Goal: Use online tool/utility: Utilize a website feature to perform a specific function

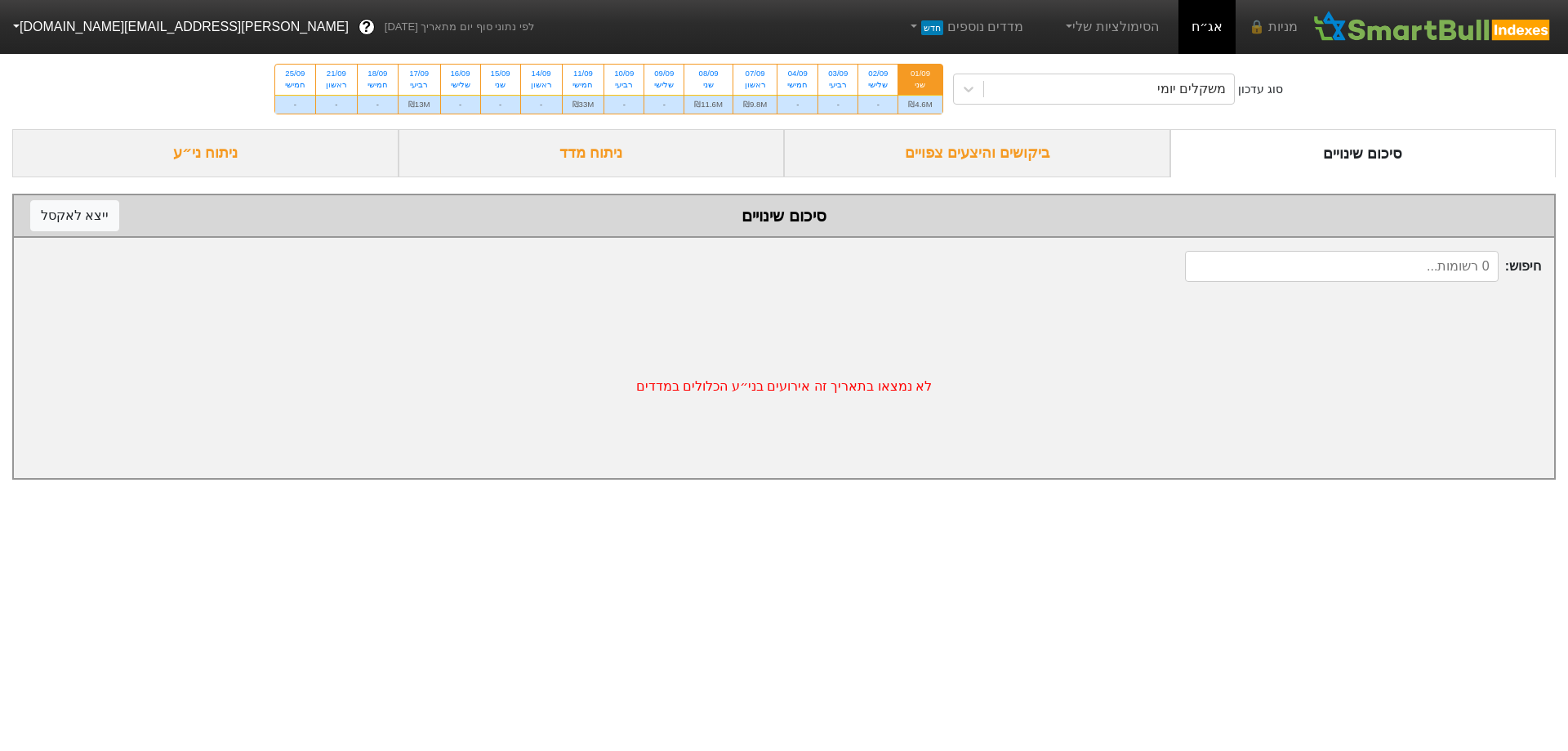
click at [1052, 160] on div "ביקושים והיצעים צפויים" at bounding box center [977, 153] width 386 height 48
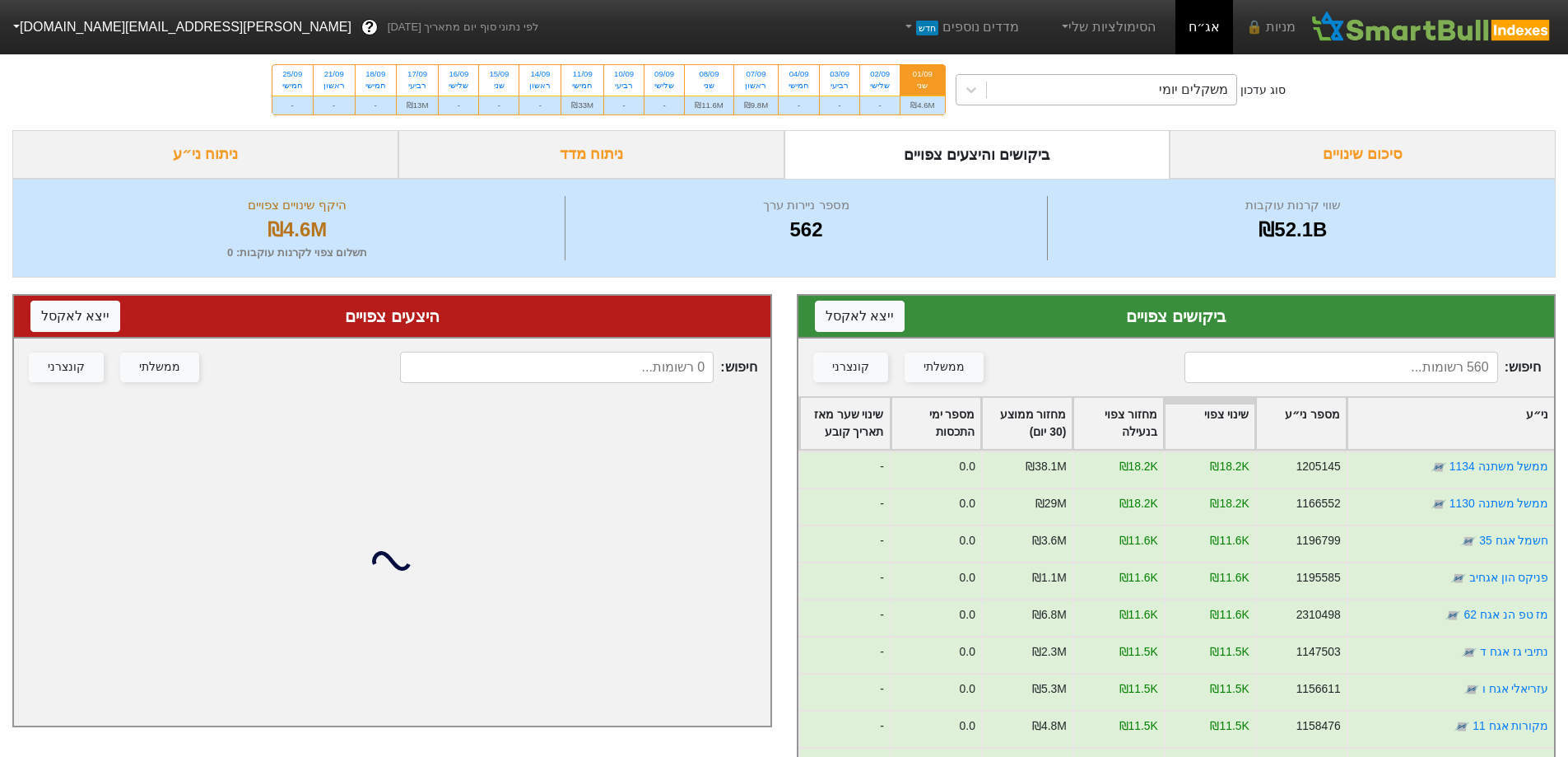
click at [1210, 89] on div "משקלים יומי" at bounding box center [1194, 89] width 69 height 20
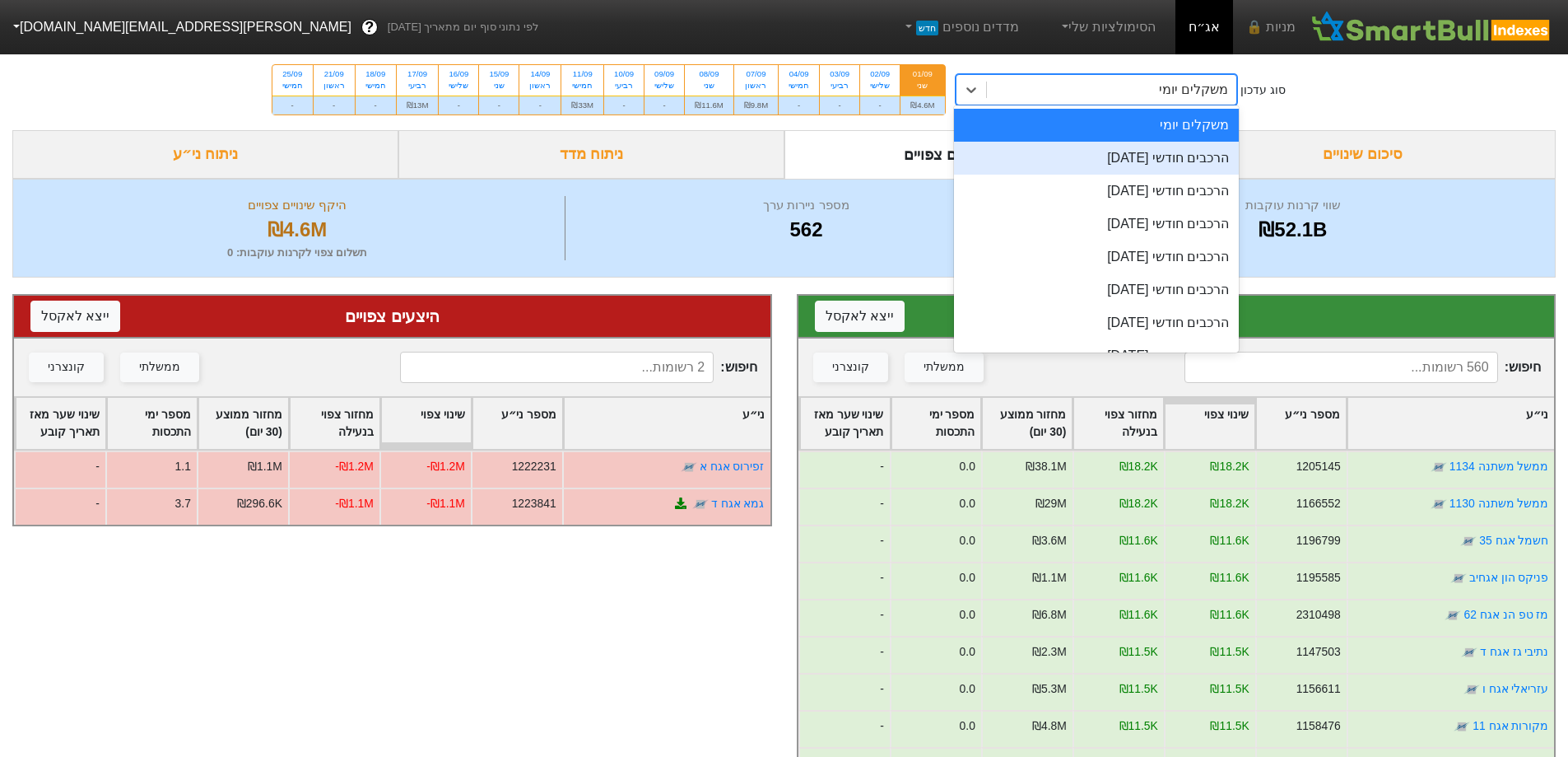
click at [1190, 151] on div "הרכבים חודשי [DATE]" at bounding box center [1096, 157] width 285 height 33
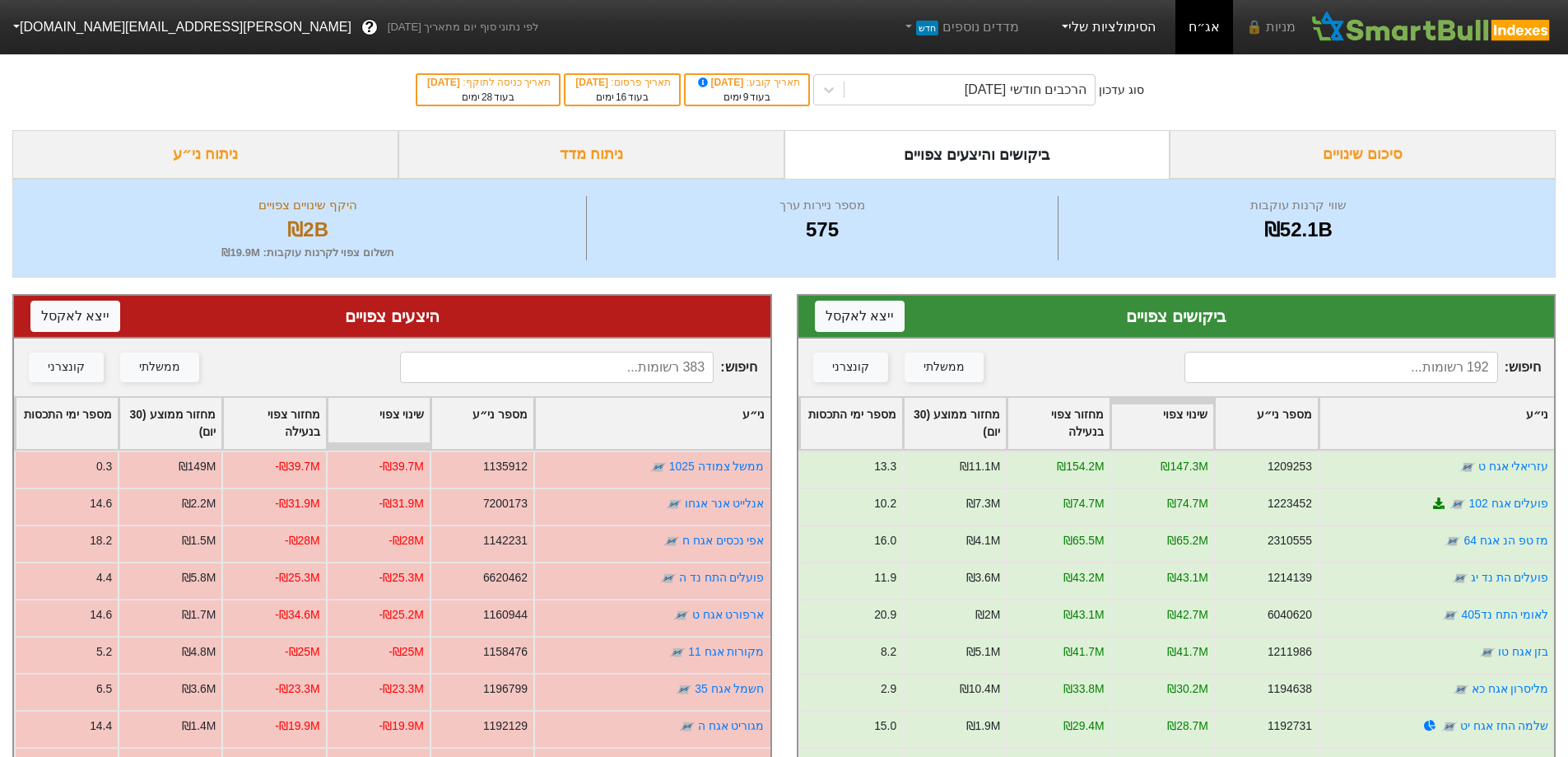
click at [1130, 15] on link "הסימולציות שלי" at bounding box center [1108, 26] width 110 height 33
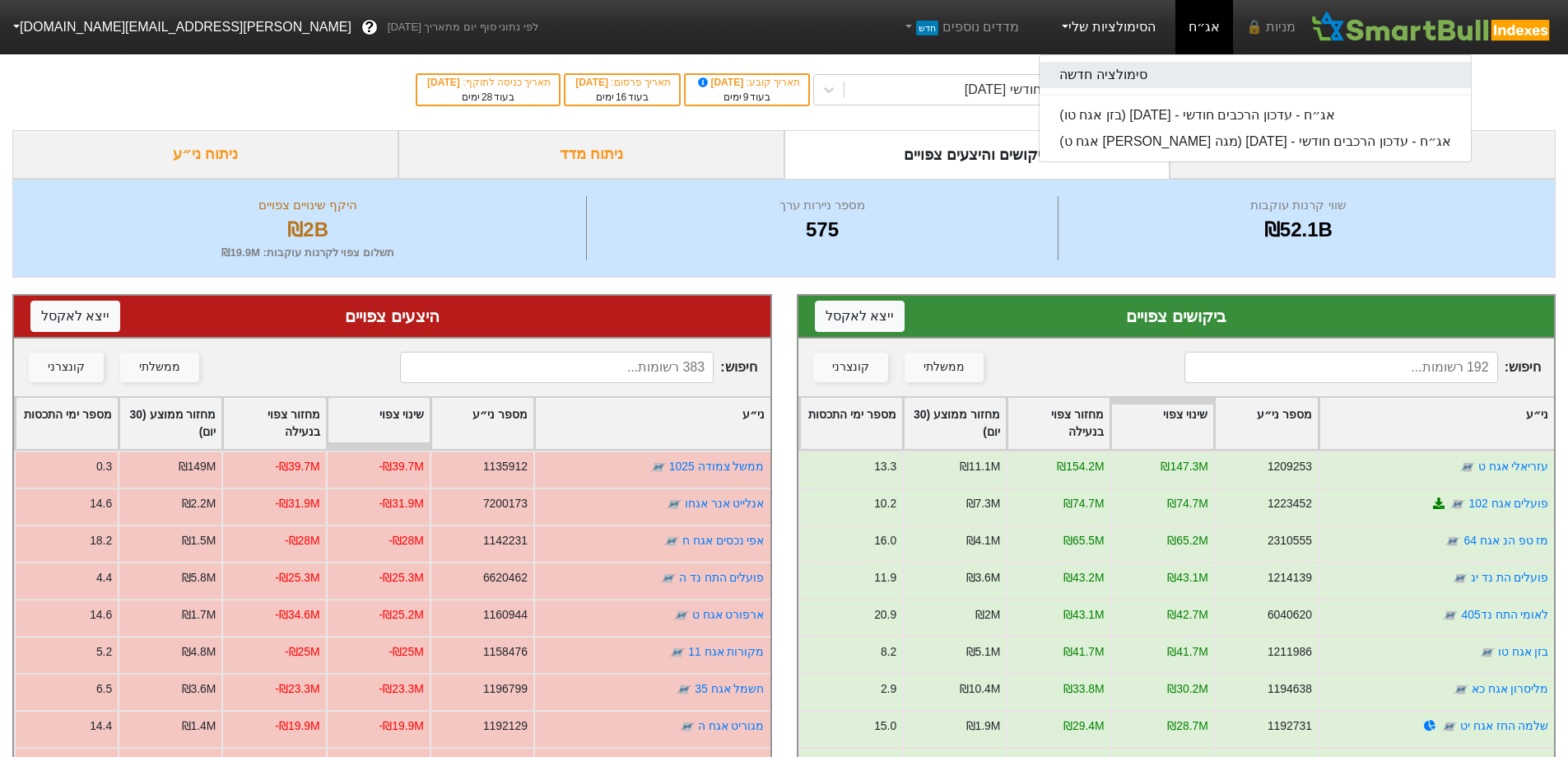
click at [1111, 74] on link "סימולציה חדשה" at bounding box center [1255, 75] width 431 height 26
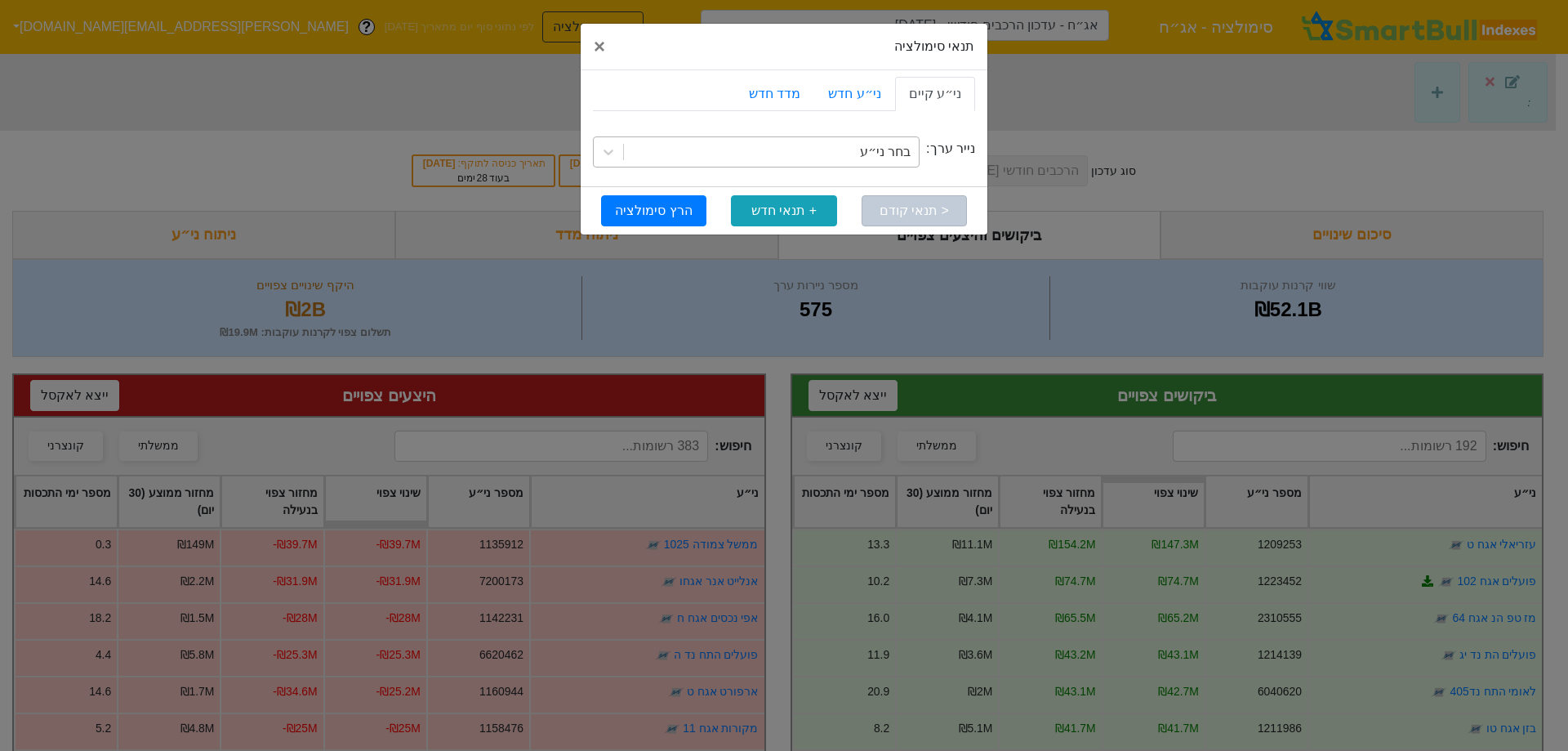
click at [842, 149] on div "בחר ני״ע" at bounding box center [771, 152] width 295 height 30
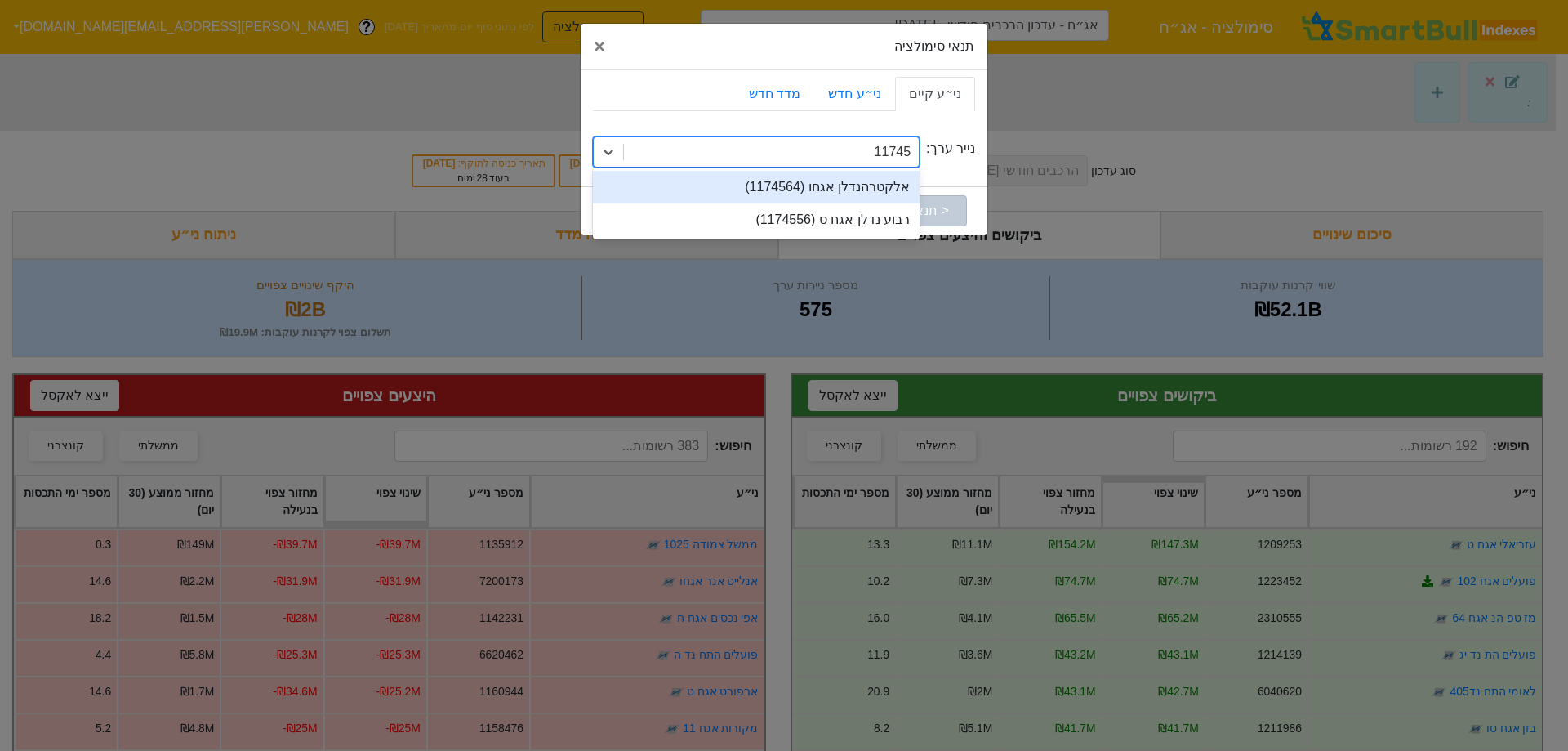
type input "117456"
drag, startPoint x: 1028, startPoint y: 133, endPoint x: 1048, endPoint y: 126, distance: 21.2
click at [1048, 126] on div "תנאי סימולציה × Close ני״ע קיים ני״ע חדש מדד חדש נייר ערך: option אלקטרהנדלן אג…" at bounding box center [784, 375] width 1568 height 751
type input "117455"
click at [866, 178] on div "רבוע נדלן אגח ט (1174556)" at bounding box center [756, 187] width 327 height 32
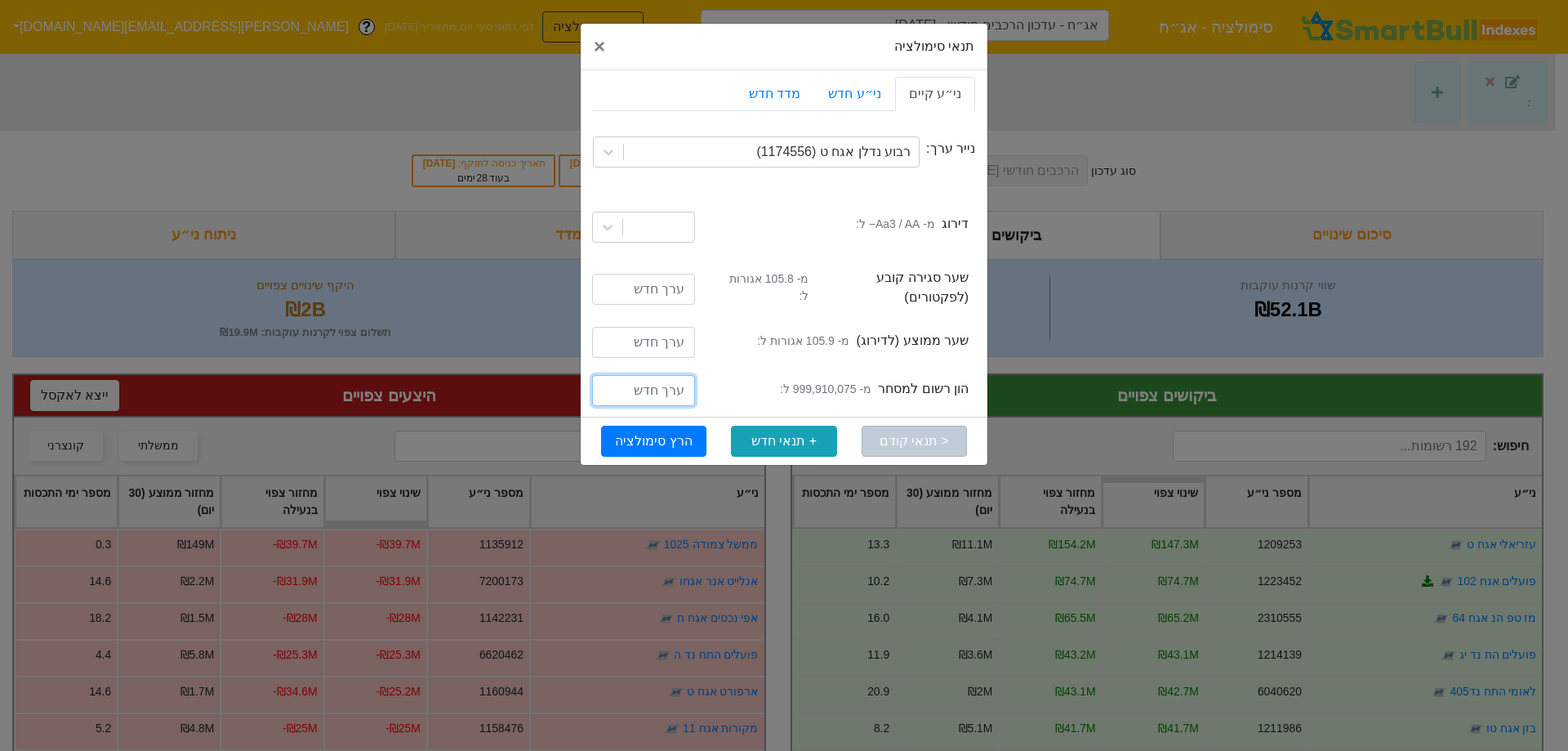
click at [675, 375] on input "number" at bounding box center [643, 390] width 103 height 31
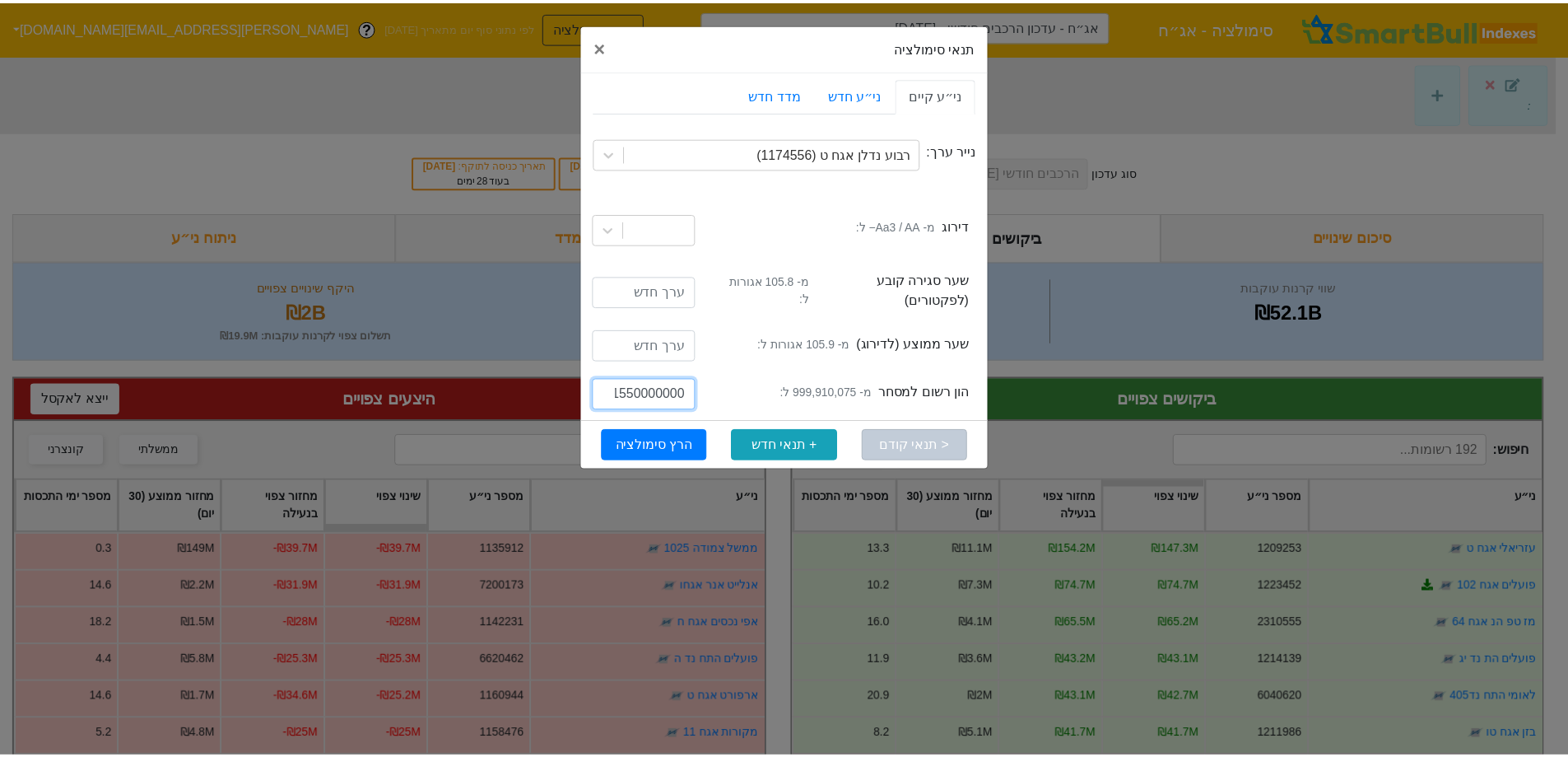
scroll to position [0, -4]
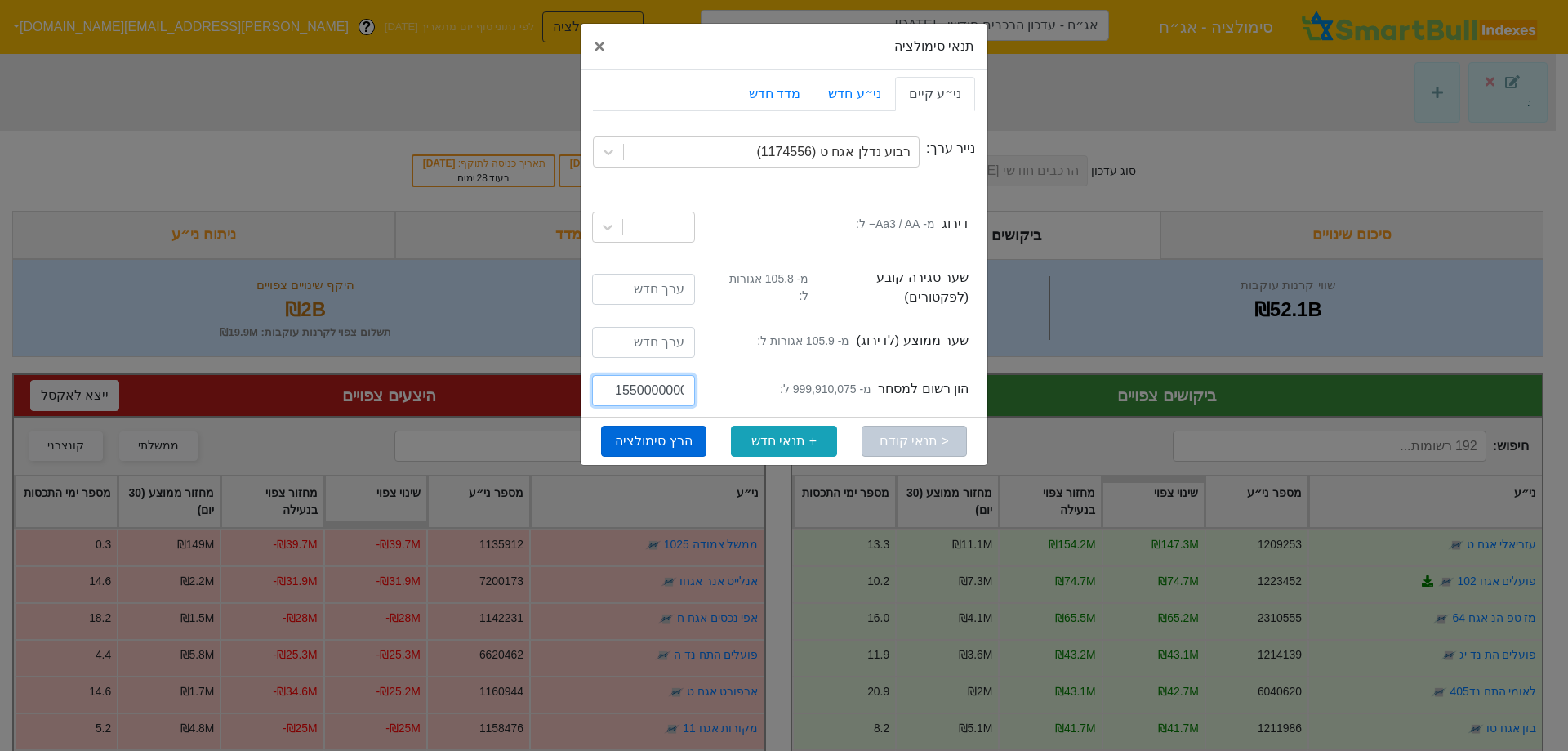
type input "1550000000"
click at [677, 428] on button "הרץ סימולציה" at bounding box center [654, 440] width 106 height 31
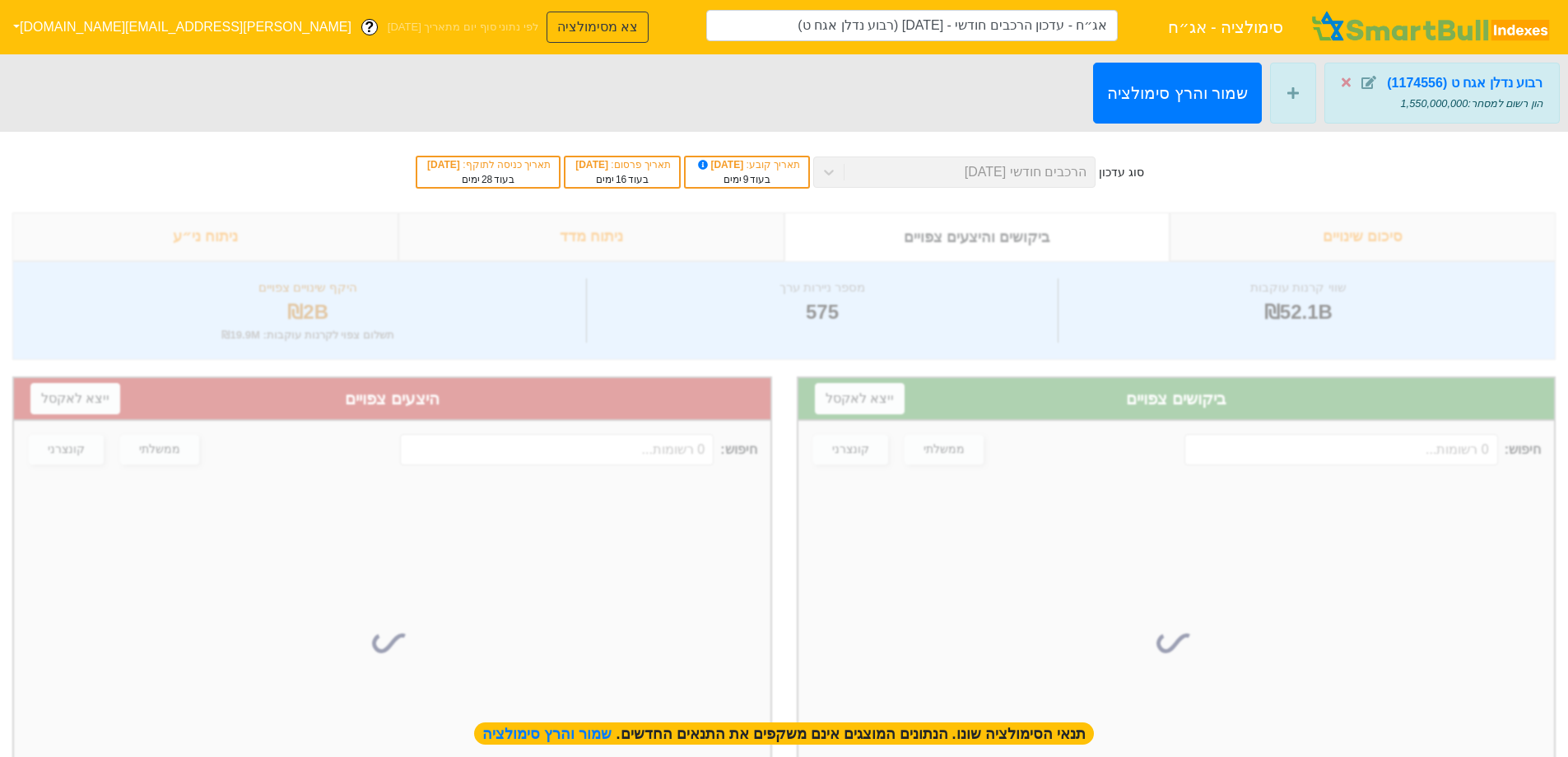
type input "אג״ח - עדכון הרכבים חודשי - [DATE] (רבוע נדלן אגח ט)"
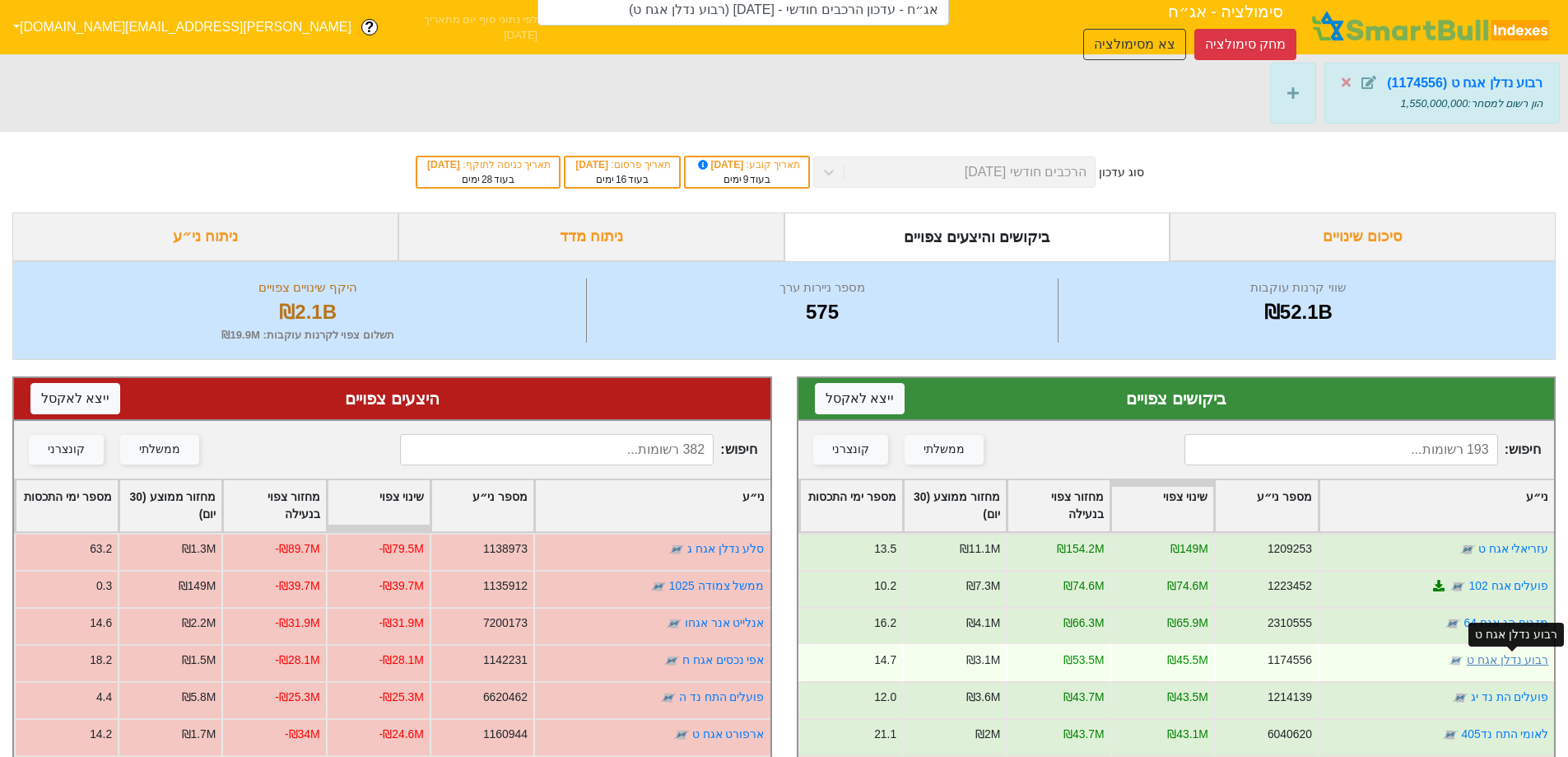
click at [1521, 662] on link "רבוע נדלן אגח ט" at bounding box center [1507, 660] width 82 height 13
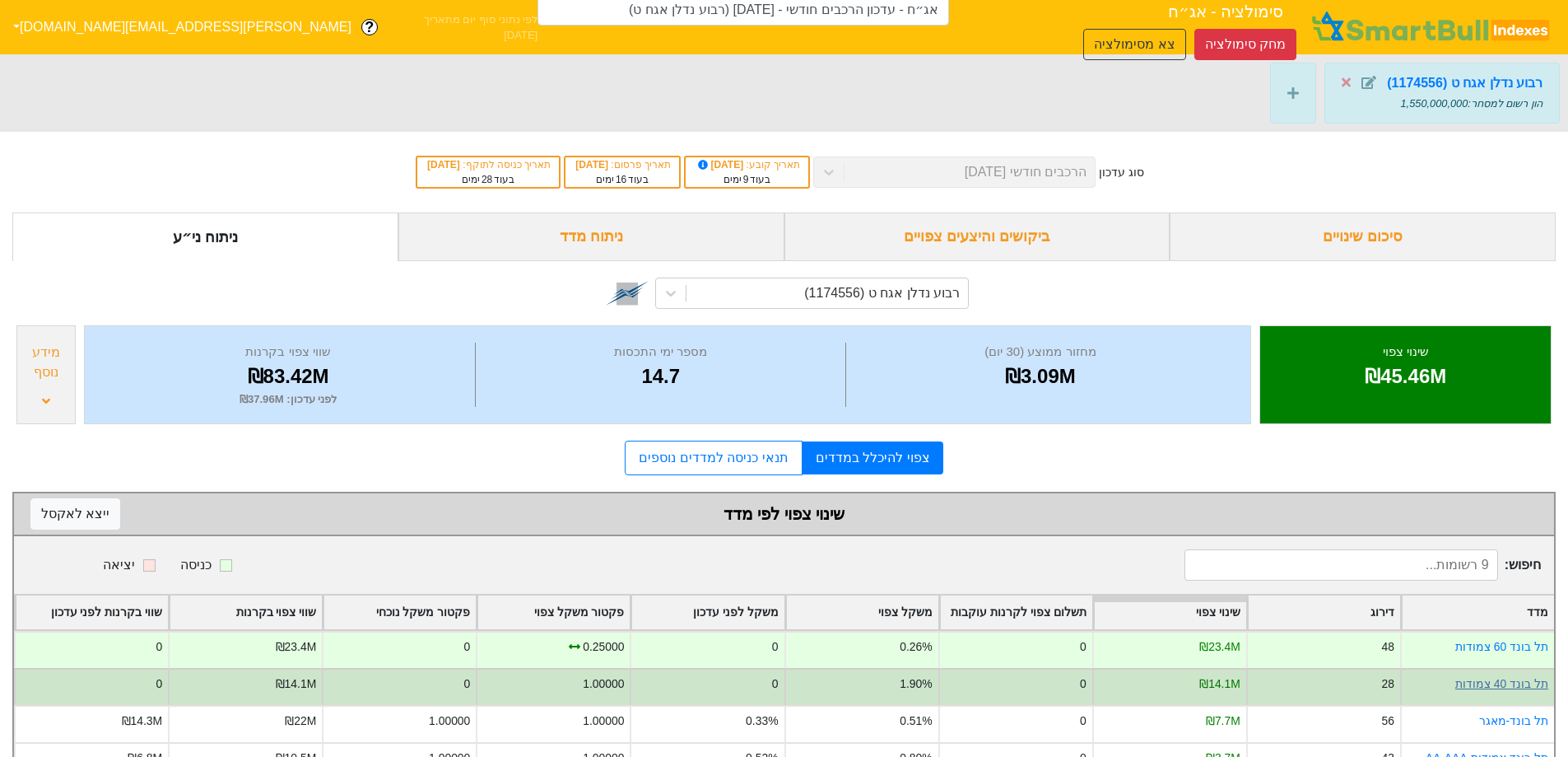
click at [1511, 683] on link "תל בונד 40 צמודות" at bounding box center [1502, 683] width 93 height 13
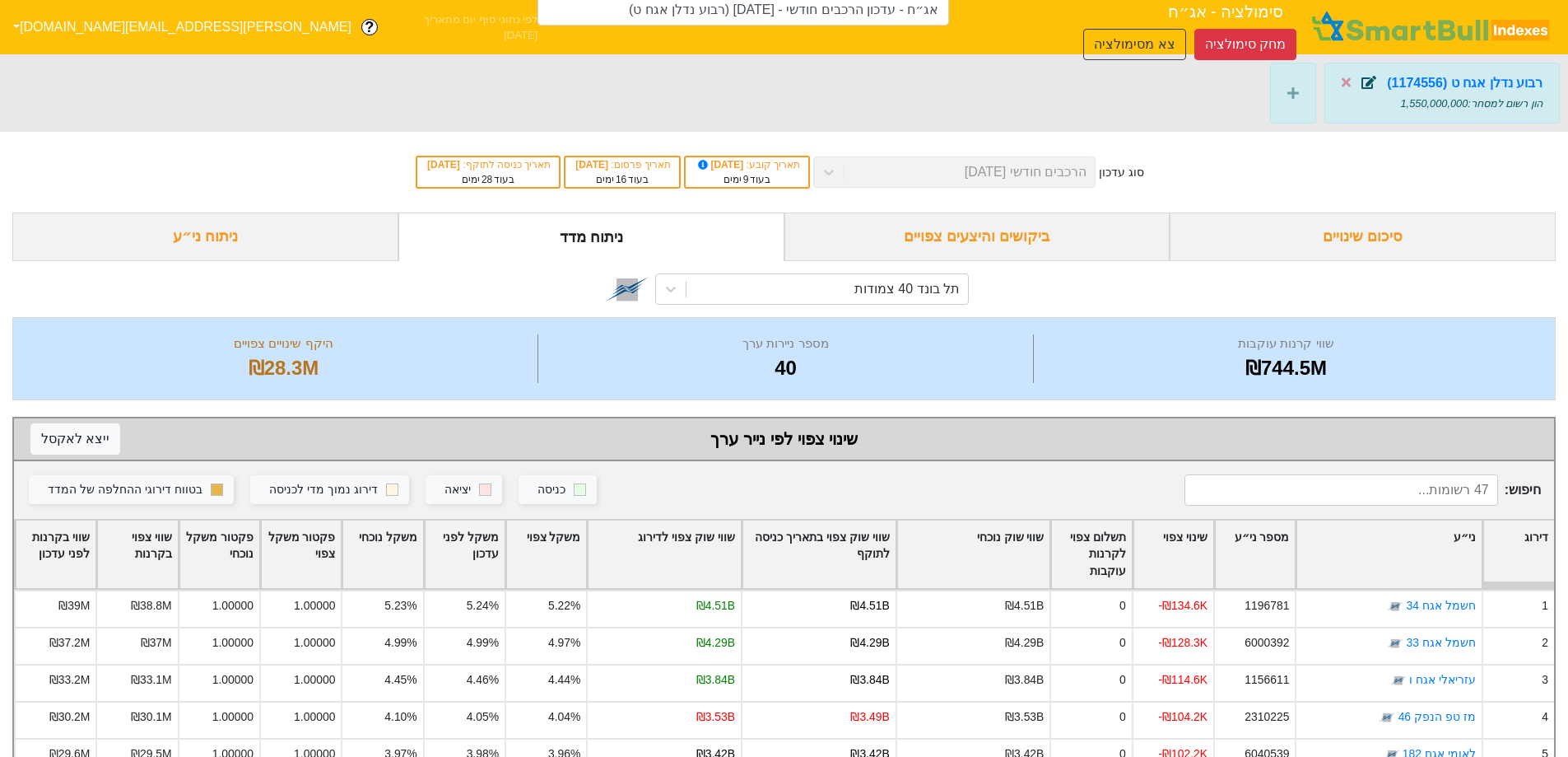
click at [1375, 86] on icon at bounding box center [1370, 82] width 15 height 13
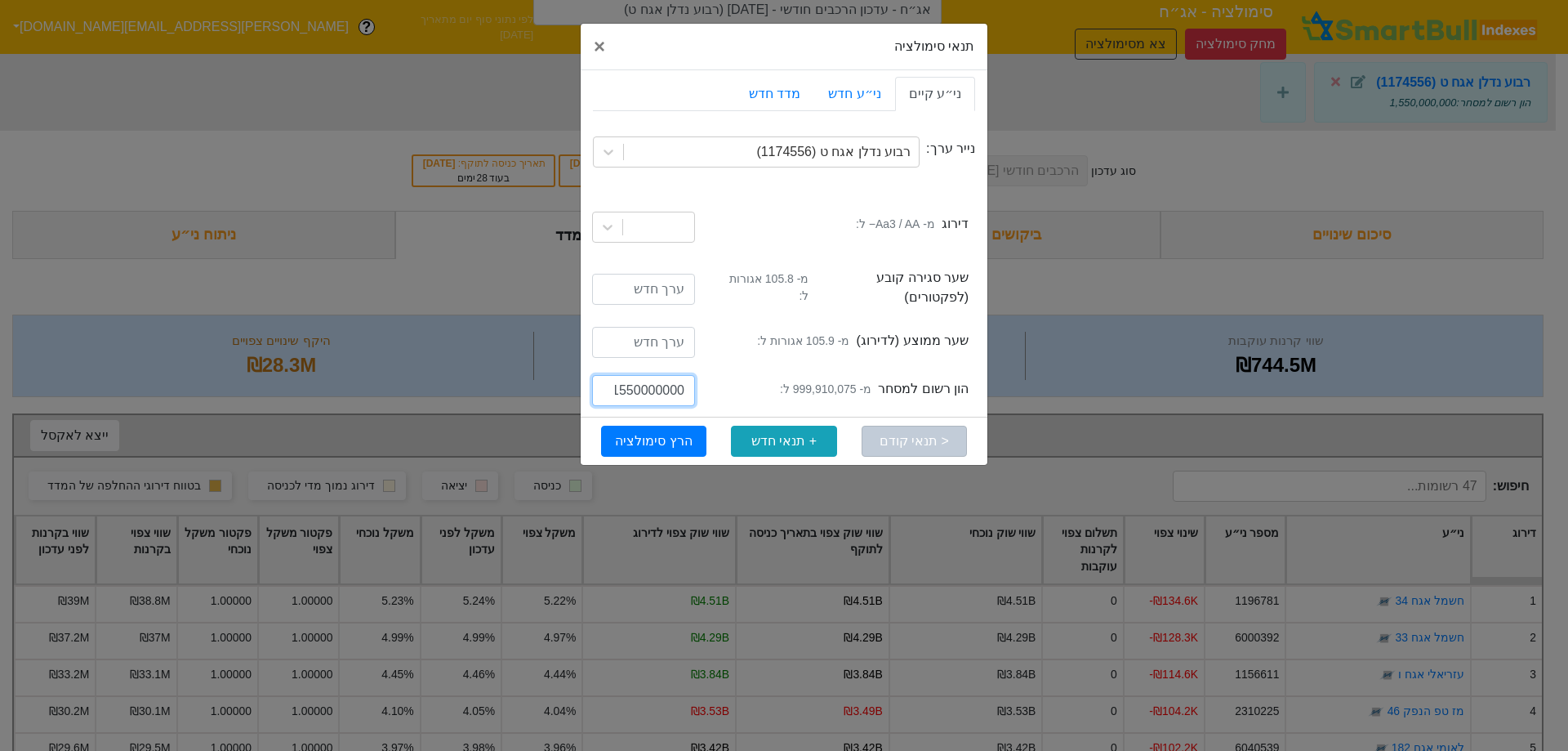
scroll to position [0, -1]
click at [634, 382] on input "1550000000" at bounding box center [643, 390] width 103 height 31
type input "1500000000"
click at [678, 431] on button "הרץ סימולציה" at bounding box center [654, 440] width 106 height 31
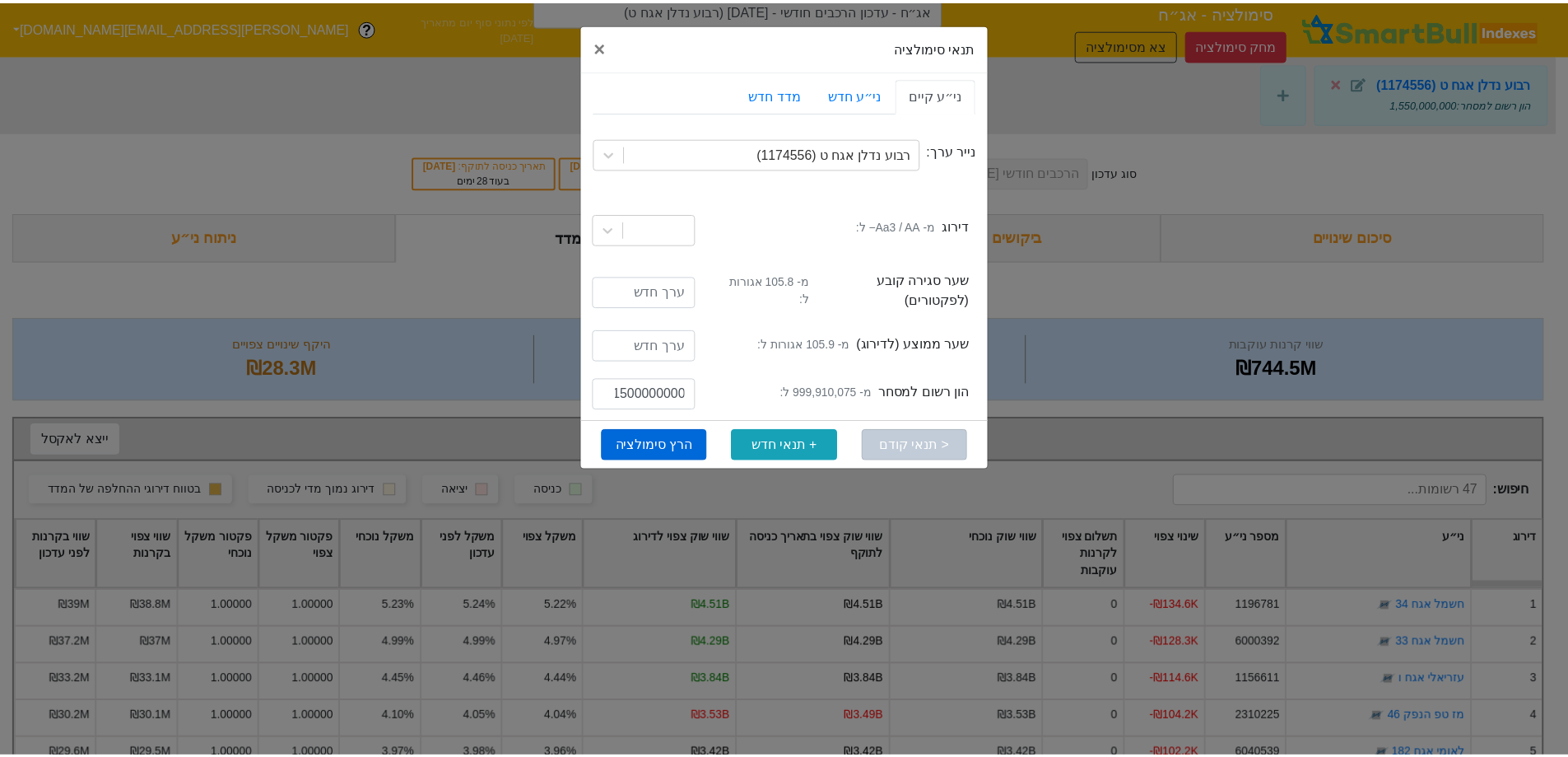
scroll to position [0, 0]
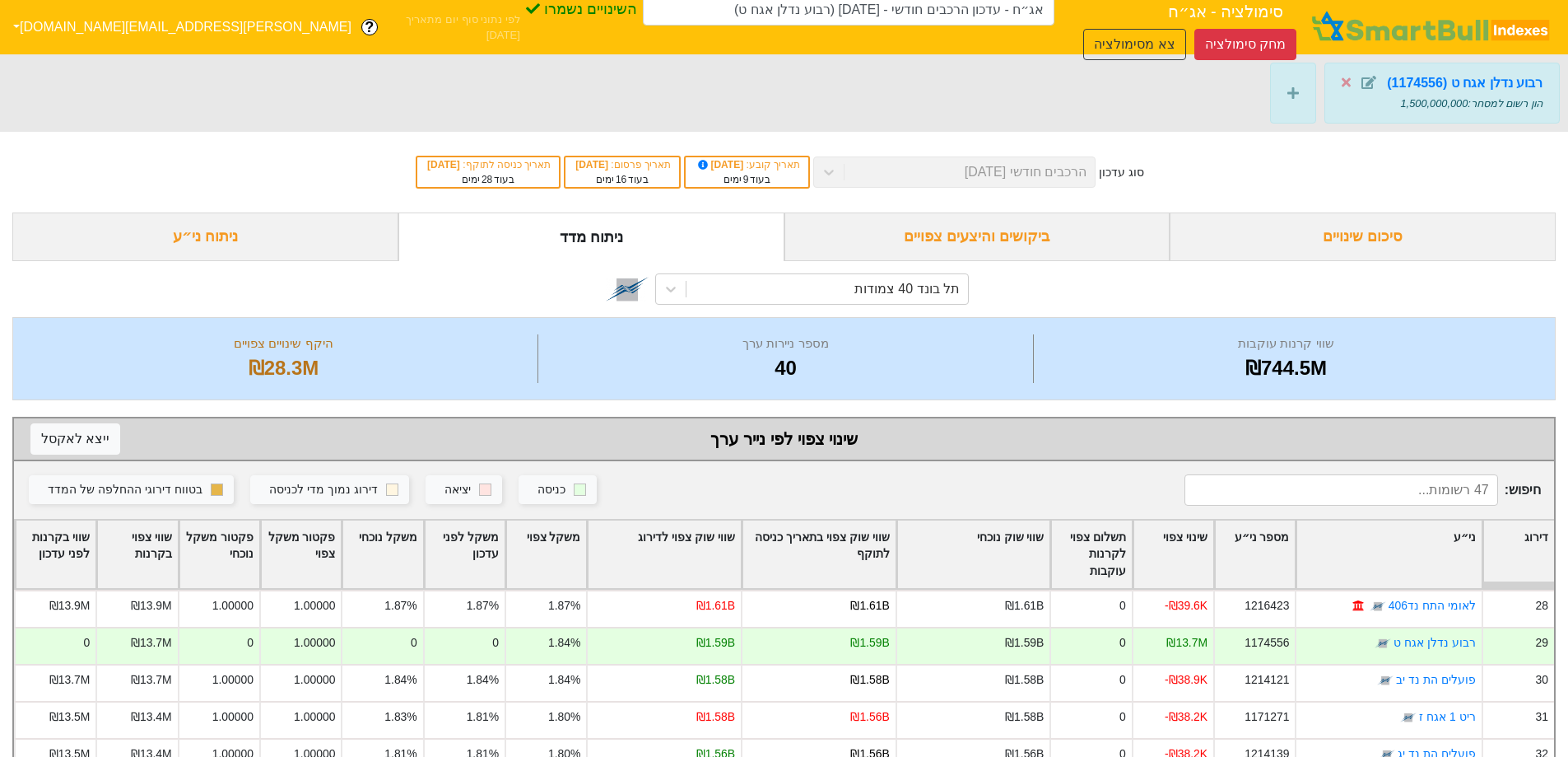
click at [1027, 225] on div "ביקושים והיצעים צפויים" at bounding box center [978, 237] width 386 height 49
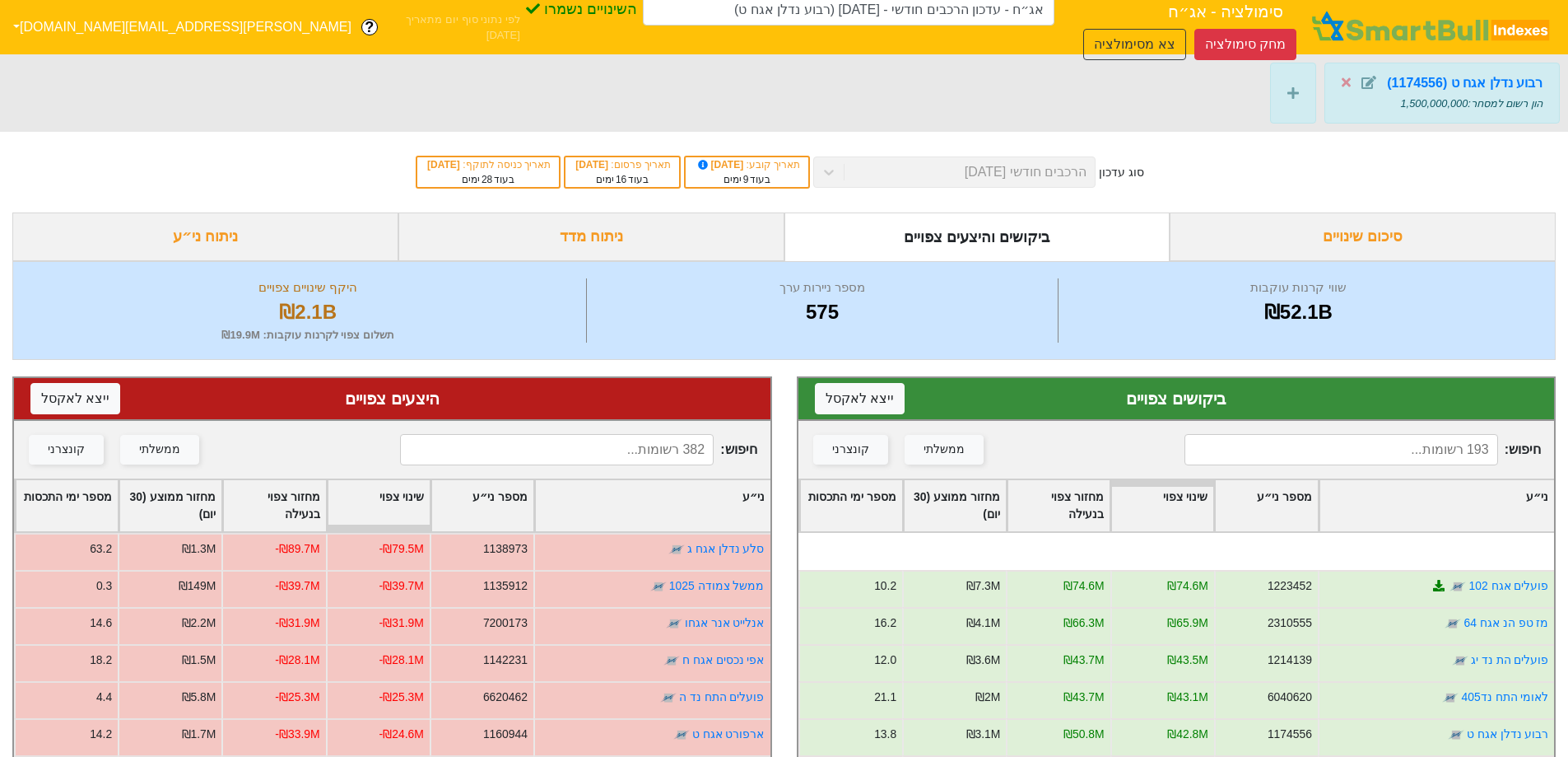
scroll to position [82, 0]
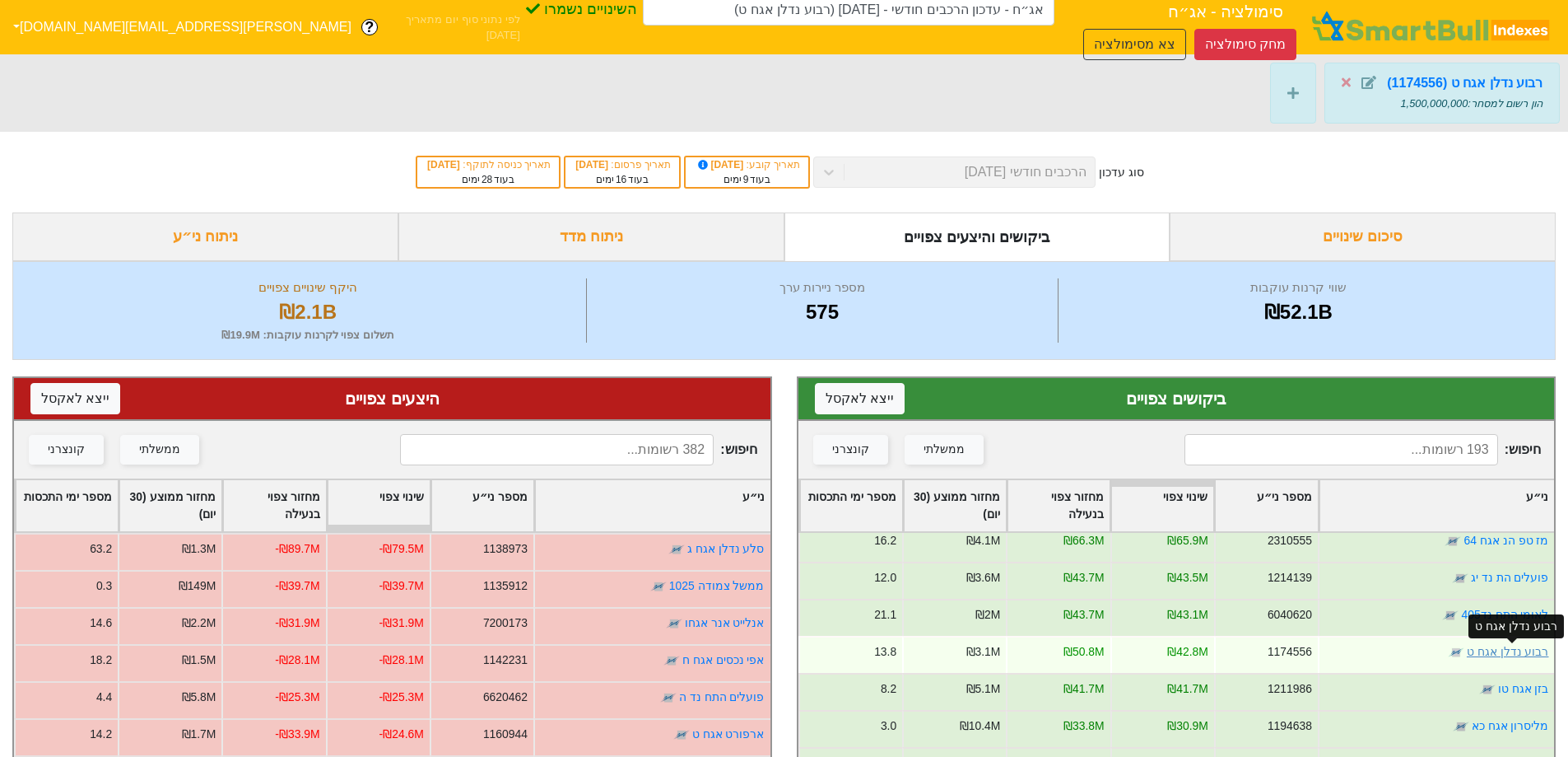
click at [1506, 655] on link "רבוע נדלן אגח ט" at bounding box center [1507, 651] width 82 height 13
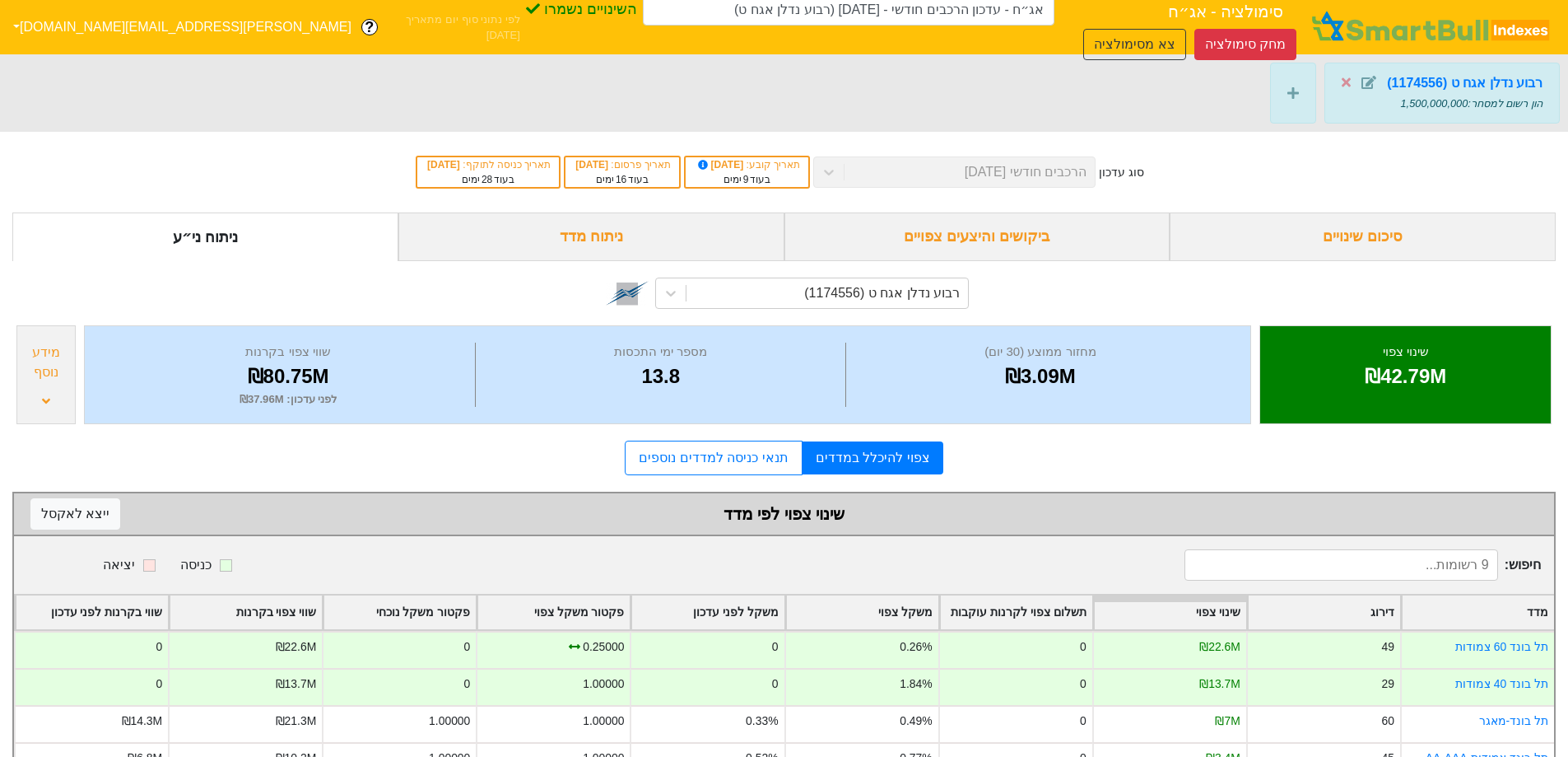
click at [983, 179] on div "סוג עדכון הרכבים חודשי [DATE] תאריך קובע : [DATE] בעוד 9 ימים תאריך פרסום : [DA…" at bounding box center [784, 172] width 1568 height 80
click at [990, 175] on div "סוג עדכון הרכבים חודשי [DATE] תאריך קובע : [DATE] בעוד 9 ימים תאריך פרסום : [DA…" at bounding box center [784, 172] width 1568 height 80
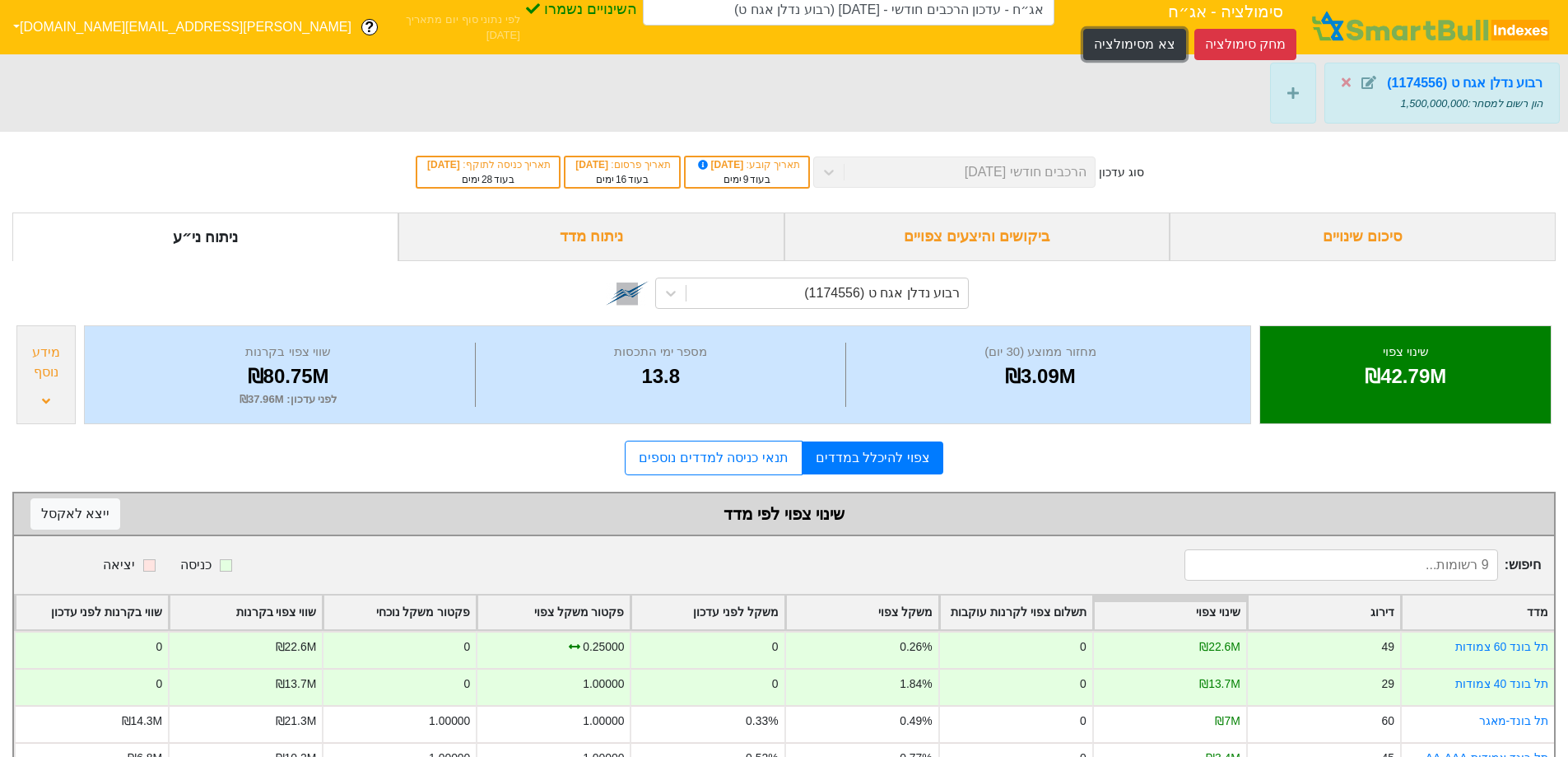
click at [1083, 29] on button "צא מסימולציה" at bounding box center [1134, 44] width 102 height 31
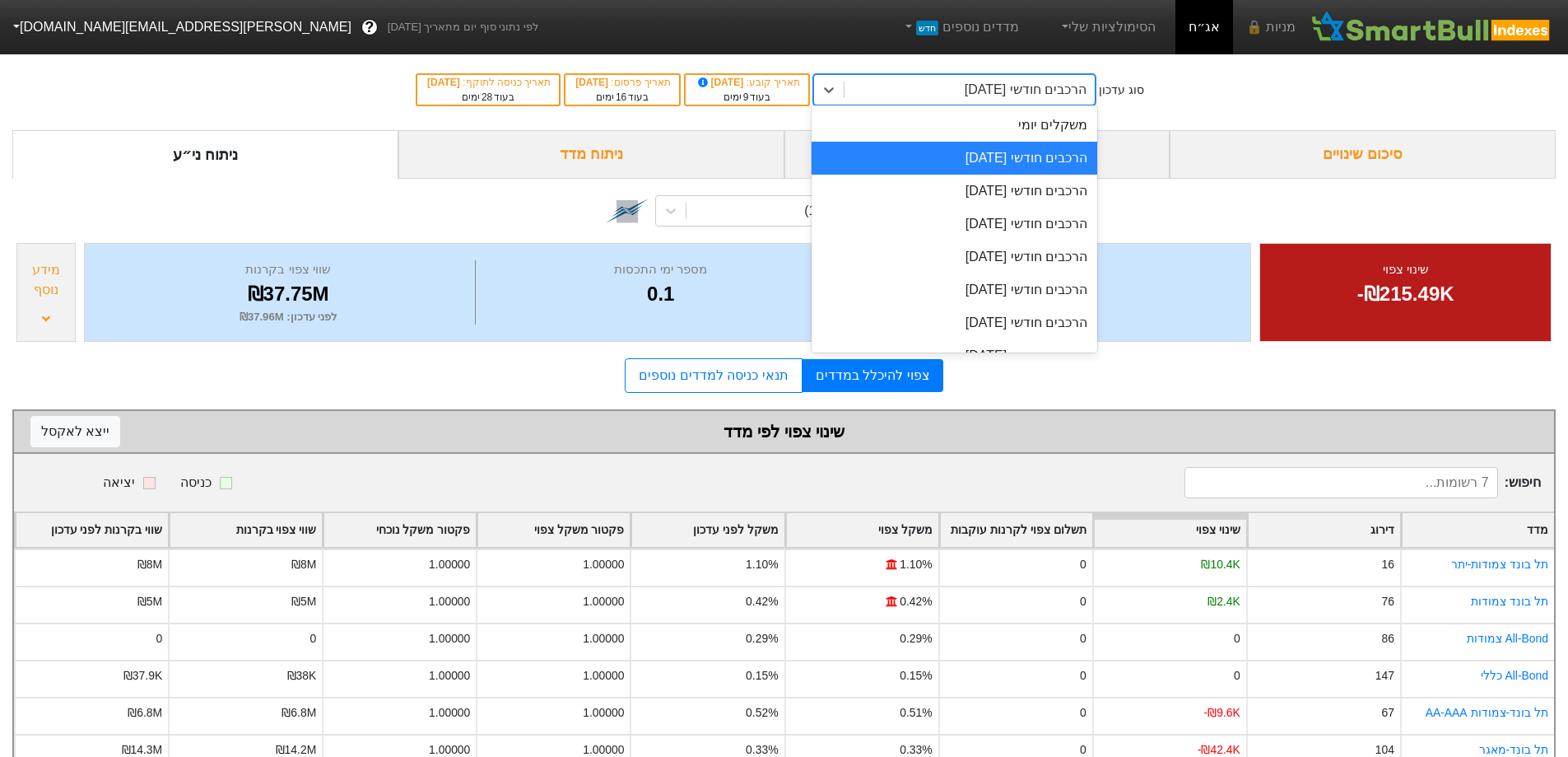
click at [1048, 91] on div "הרכבים חודשי [DATE]" at bounding box center [1025, 89] width 122 height 20
click at [1053, 191] on div "הרכבים חודשי [DATE]" at bounding box center [954, 191] width 285 height 33
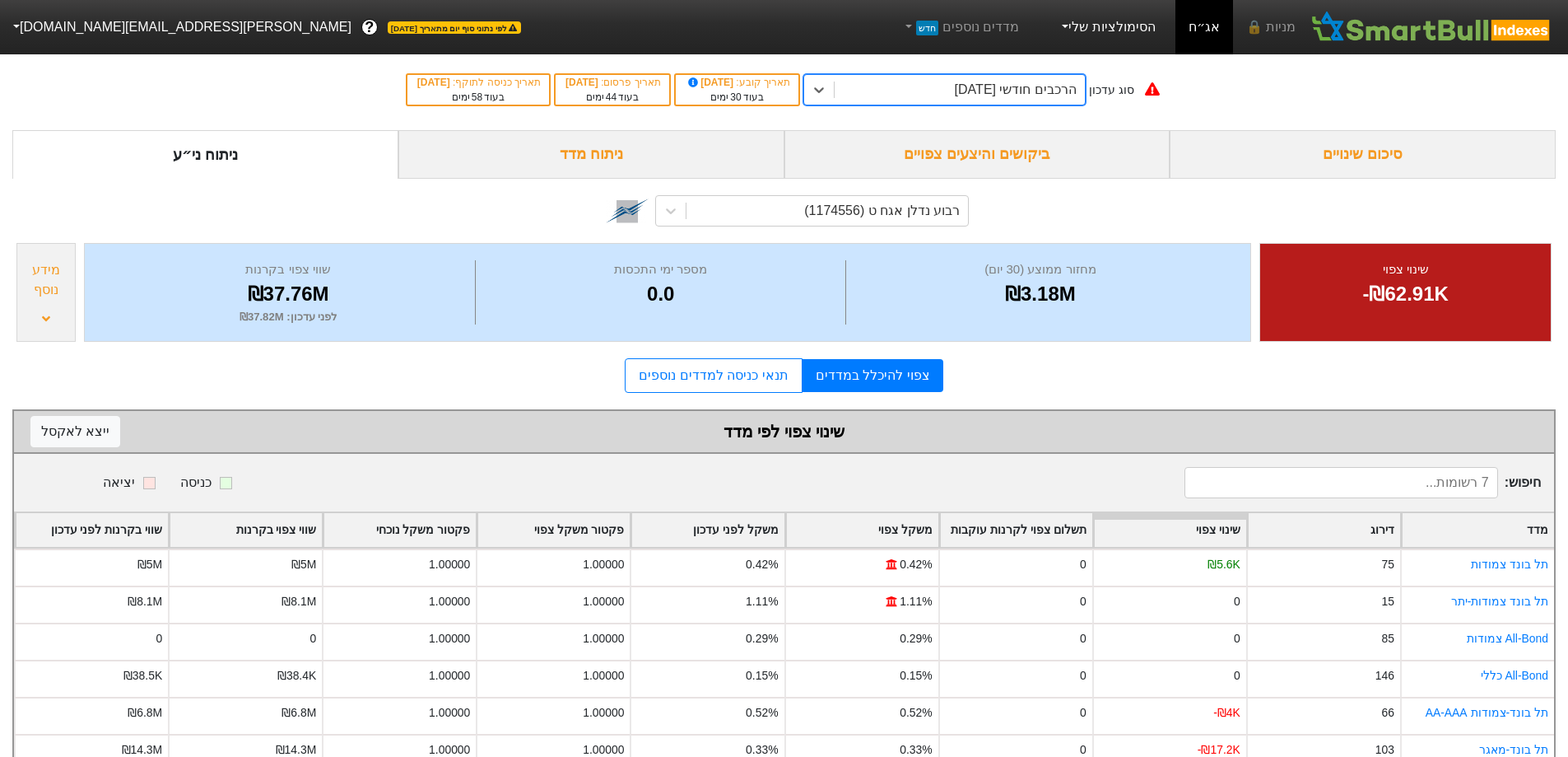
click at [1151, 24] on link "הסימולציות שלי" at bounding box center [1108, 26] width 110 height 33
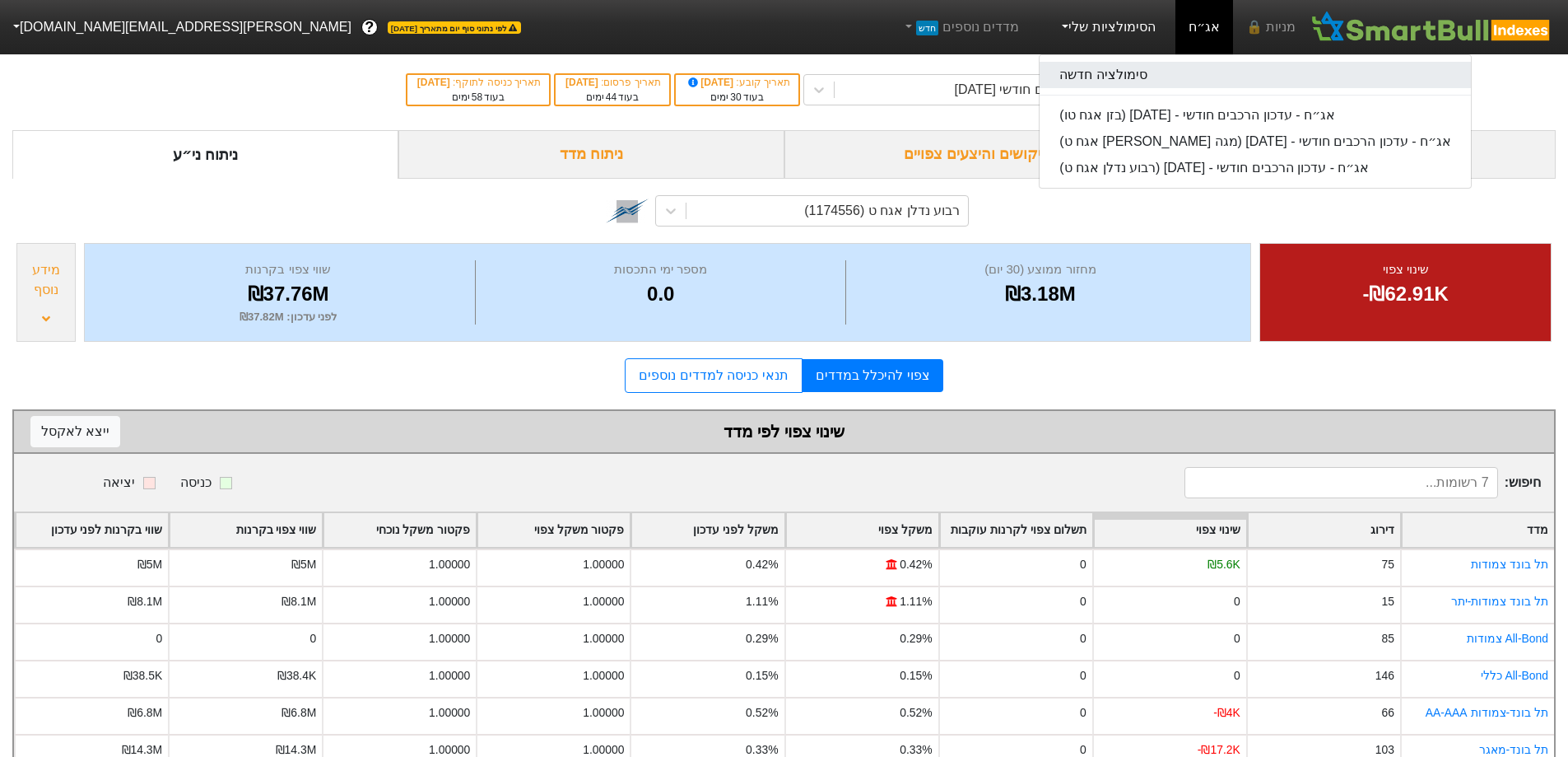
click at [1118, 66] on link "סימולציה חדשה" at bounding box center [1255, 75] width 431 height 26
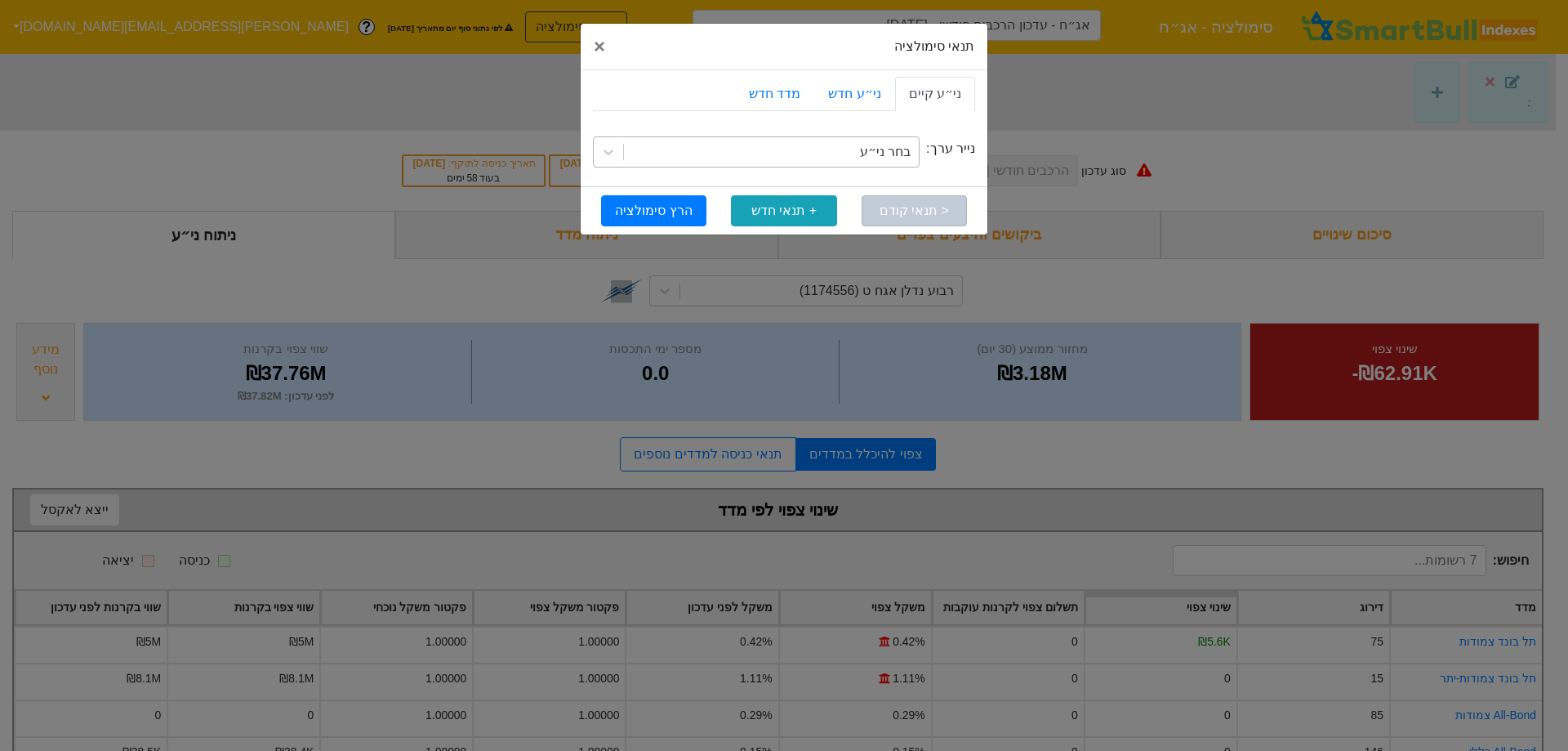
click at [818, 162] on div "בחר ני״ע" at bounding box center [771, 152] width 295 height 30
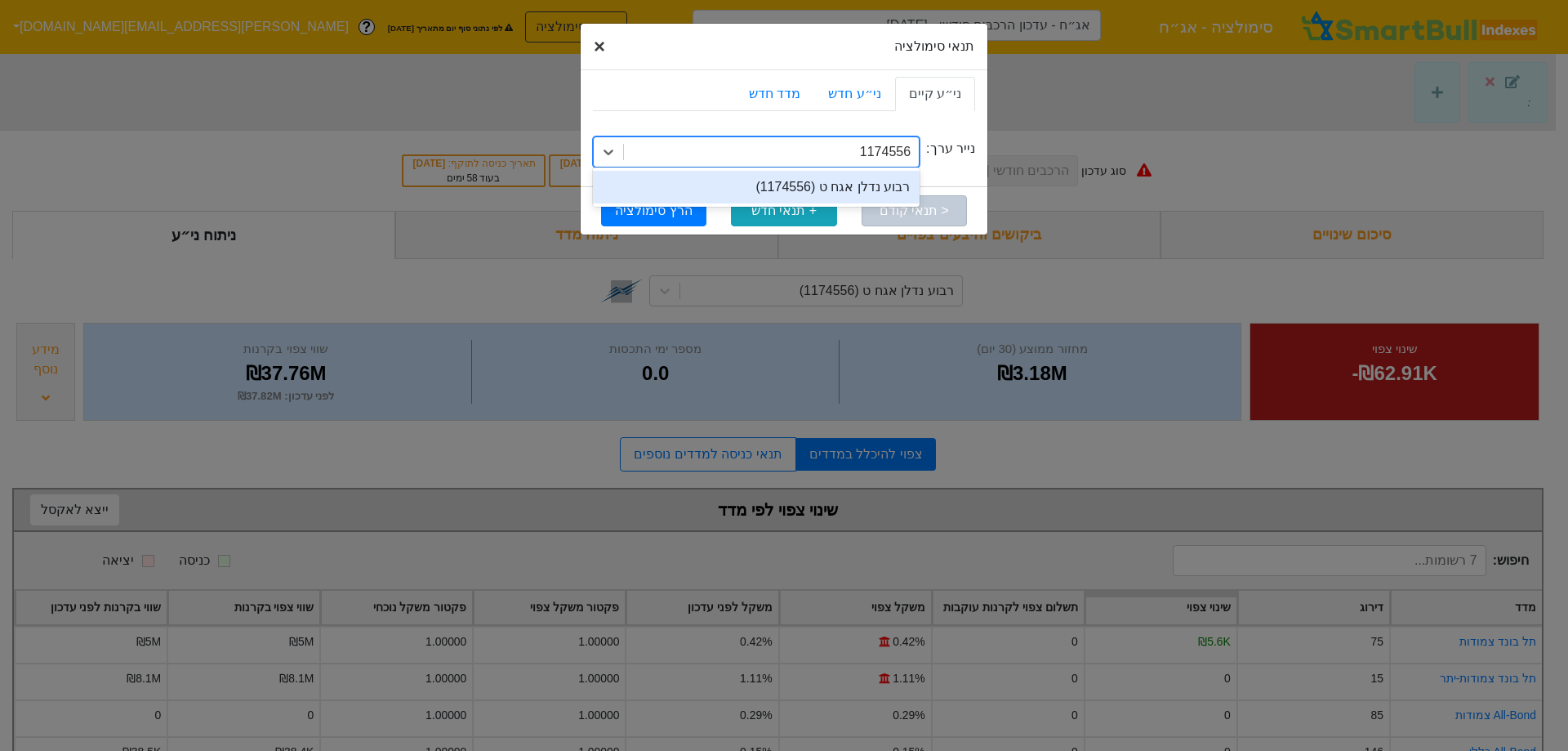
type input "1174556"
click at [599, 47] on span "×" at bounding box center [599, 46] width 11 height 22
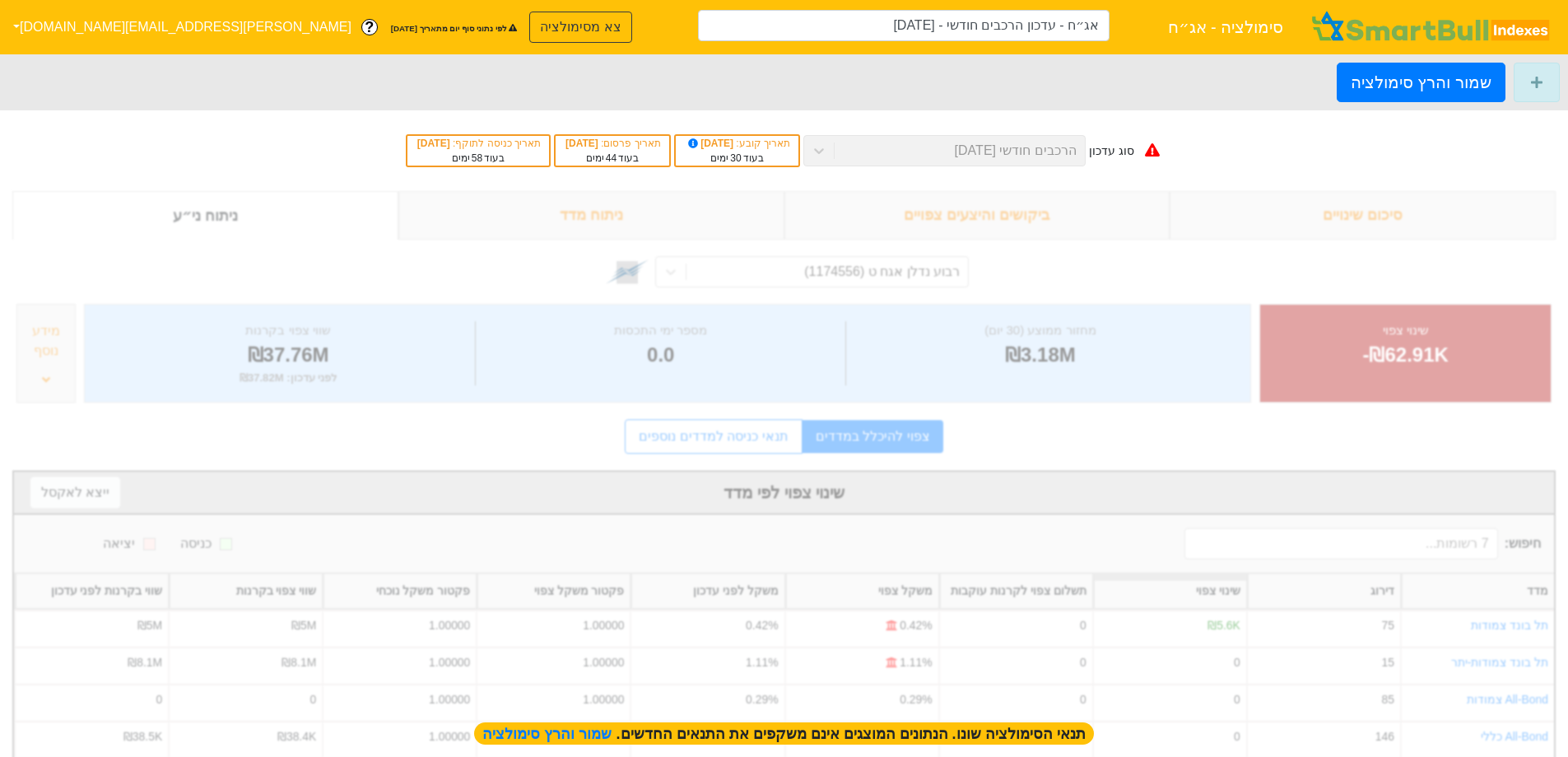
click at [1221, 213] on div "סיכום שינויים" at bounding box center [1362, 215] width 386 height 49
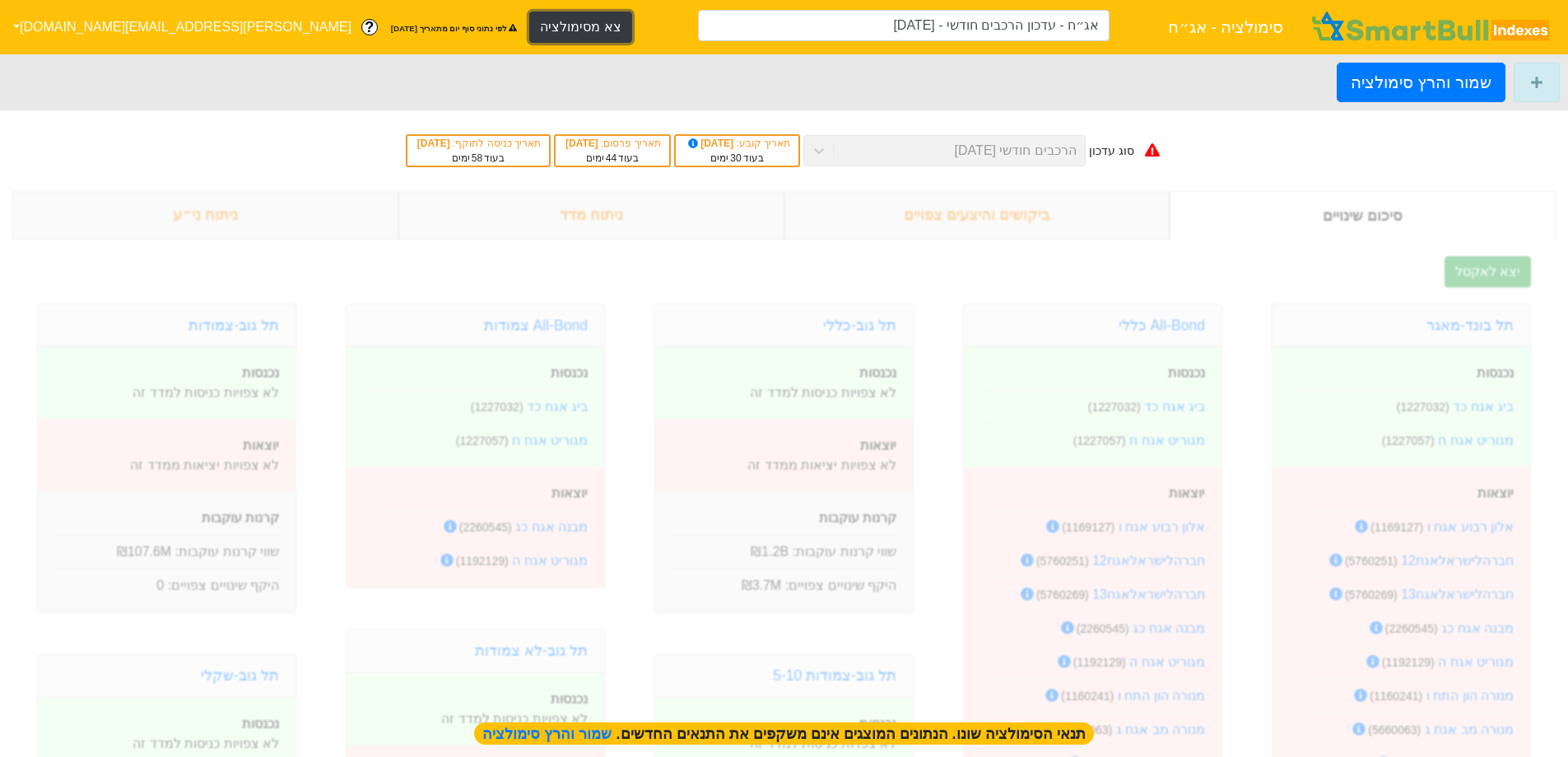
click at [530, 13] on button "צא מסימולציה" at bounding box center [580, 26] width 102 height 31
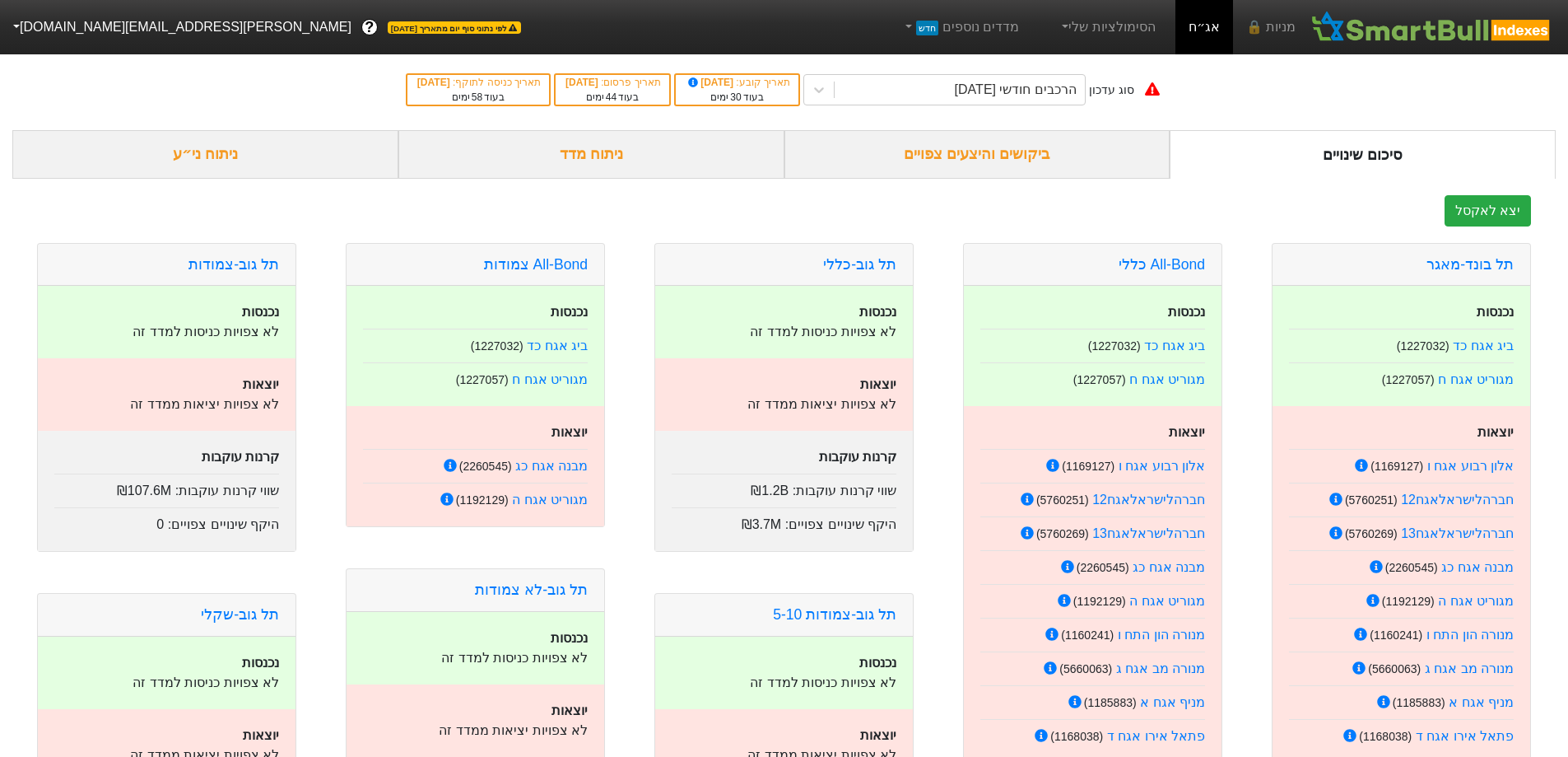
click at [1095, 106] on div "סוג עדכון הרכבים חודשי [DATE] תאריך קובע : [DATE] בעוד 30 ימים תאריך פרסום : [D…" at bounding box center [784, 90] width 1568 height 80
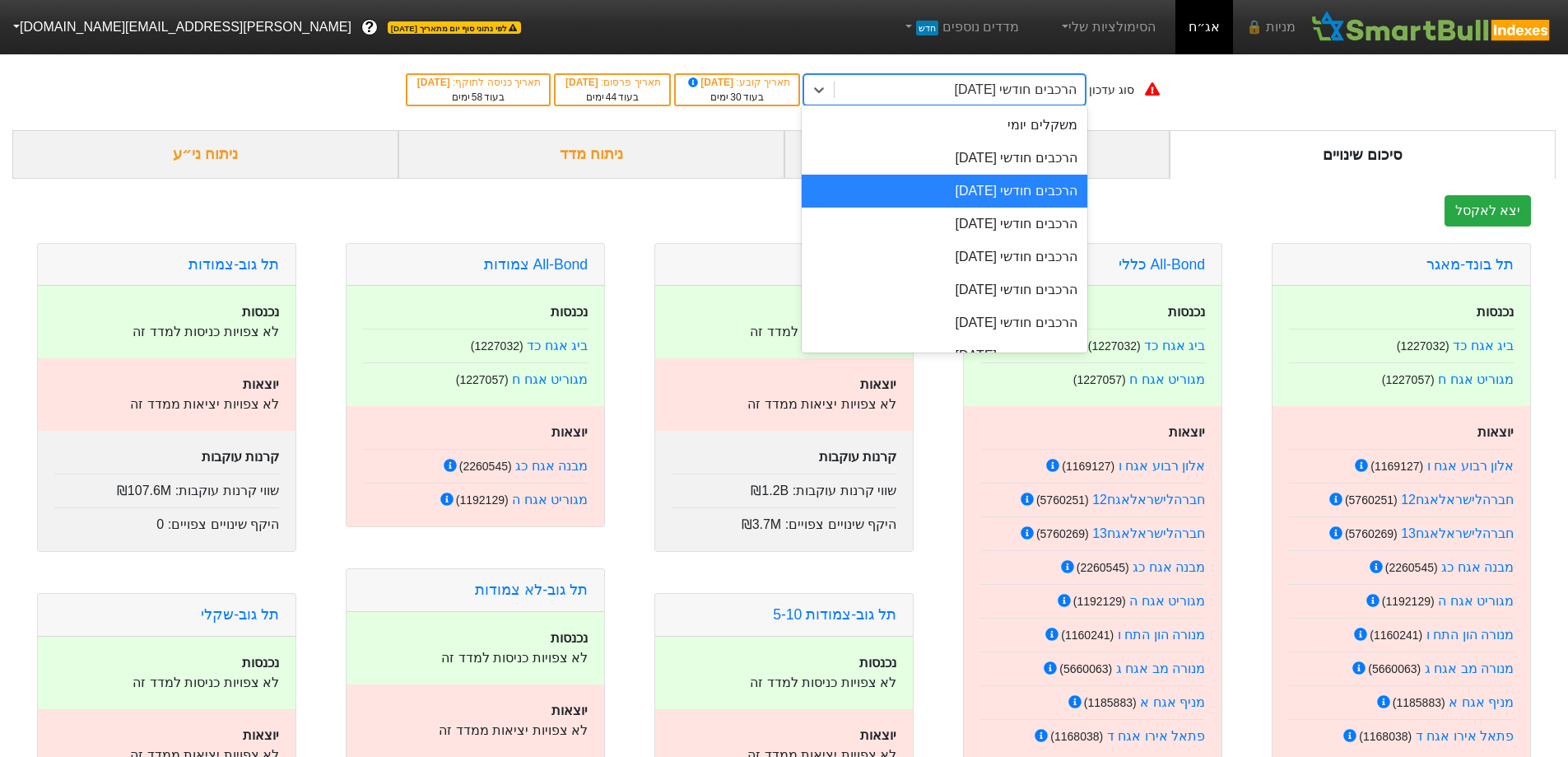
click at [1077, 96] on div "הרכבים חודשי [DATE]" at bounding box center [1016, 89] width 122 height 20
click at [1043, 157] on div "הרכבים חודשי [DATE]" at bounding box center [944, 157] width 285 height 33
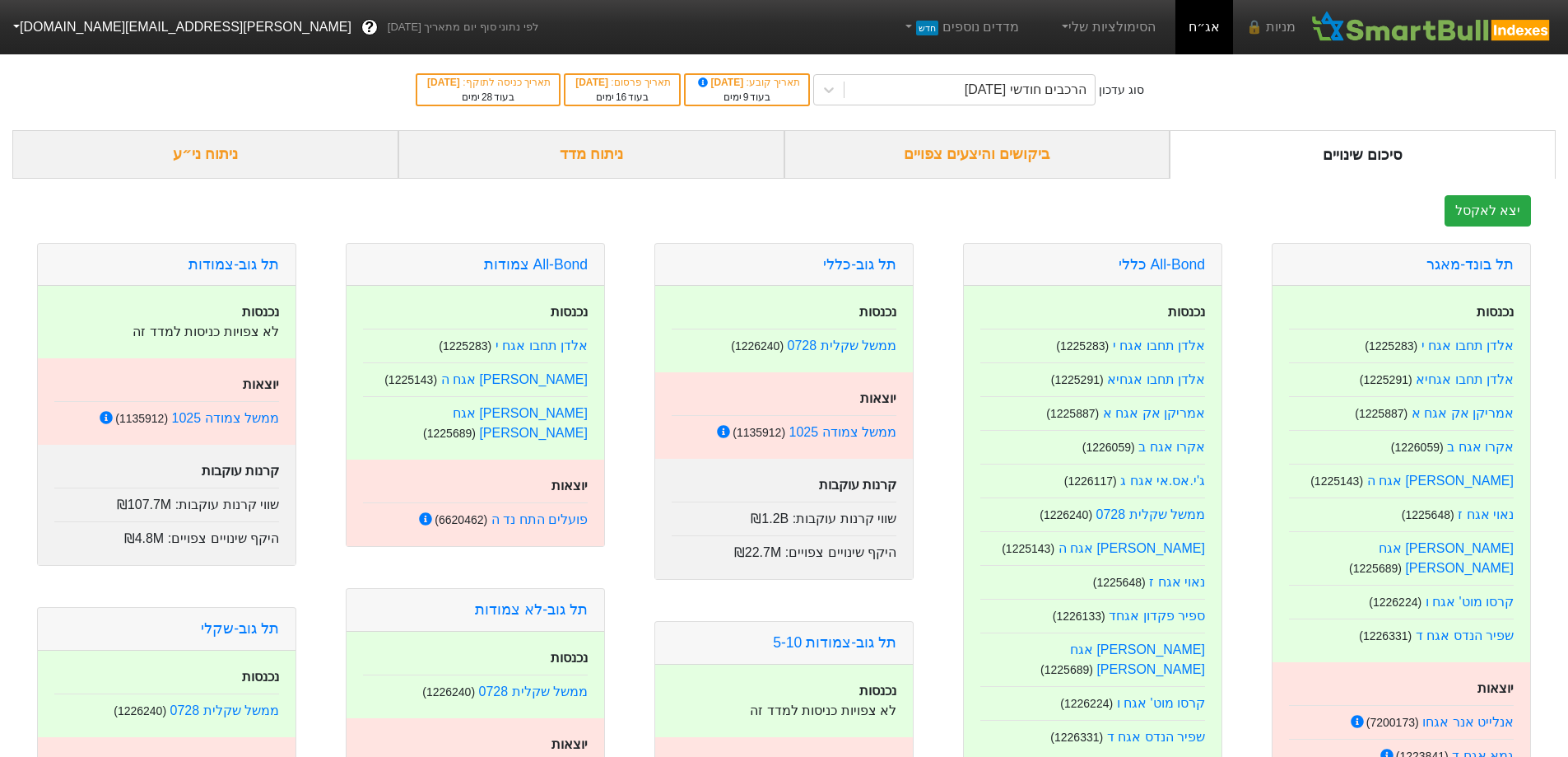
click at [1009, 153] on div "ביקושים והיצעים צפויים" at bounding box center [978, 154] width 386 height 49
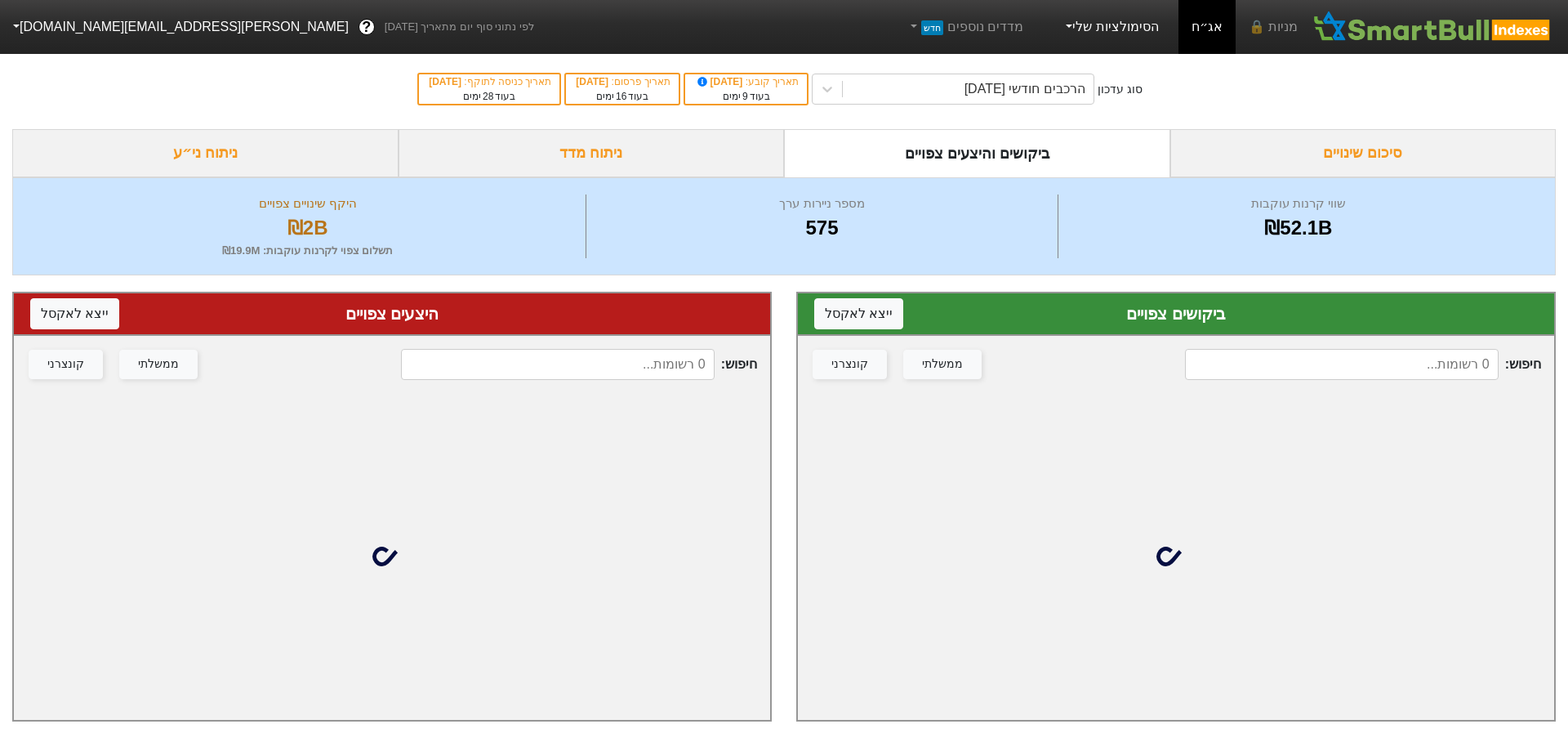
click at [1130, 26] on link "הסימולציות שלי" at bounding box center [1111, 26] width 109 height 32
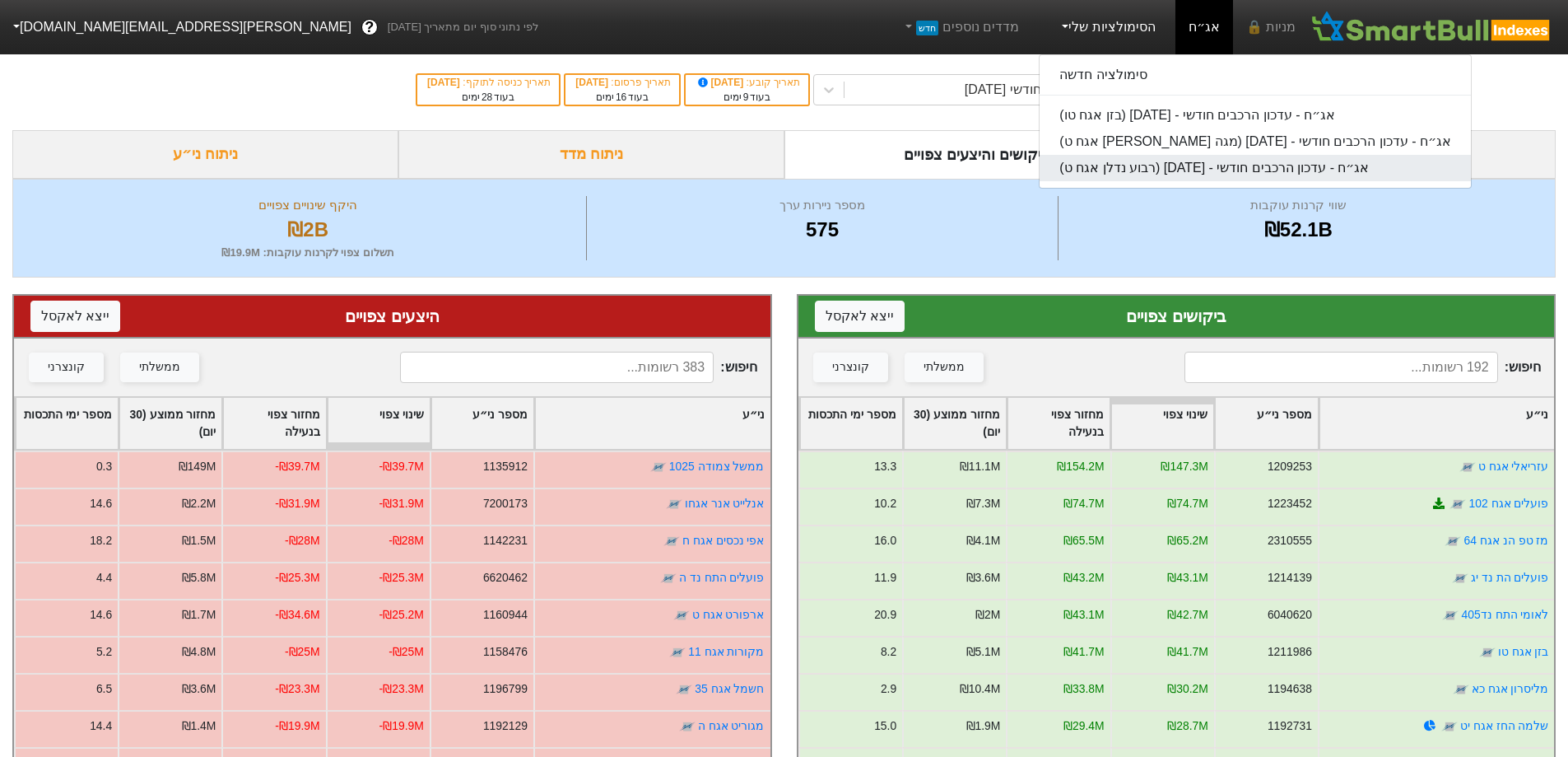
click at [1174, 156] on link "אג״ח - עדכון הרכבים חודשי - [DATE] (רבוע נדלן אגח ט)" at bounding box center [1255, 167] width 431 height 26
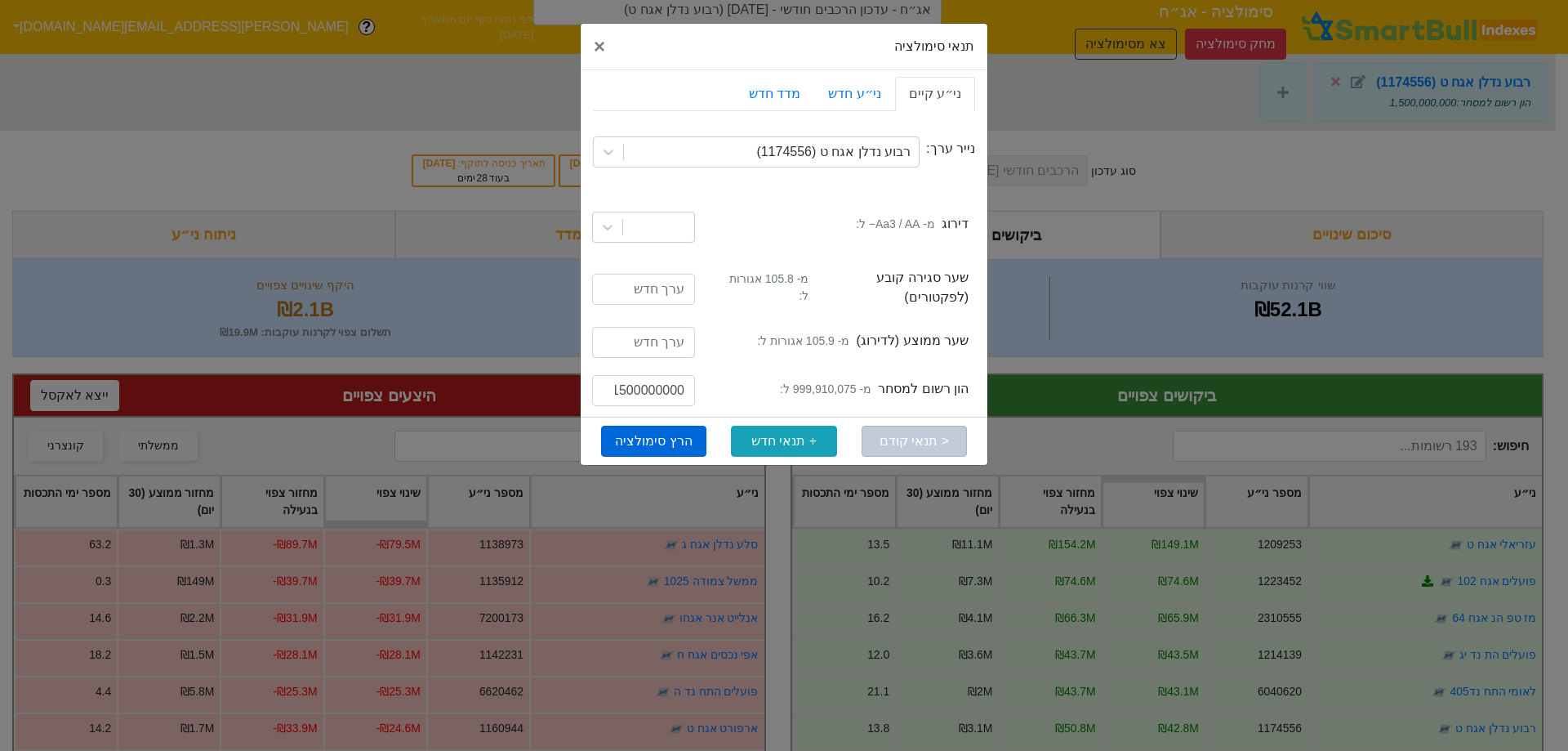
click at [684, 425] on button "הרץ סימולציה" at bounding box center [654, 440] width 106 height 31
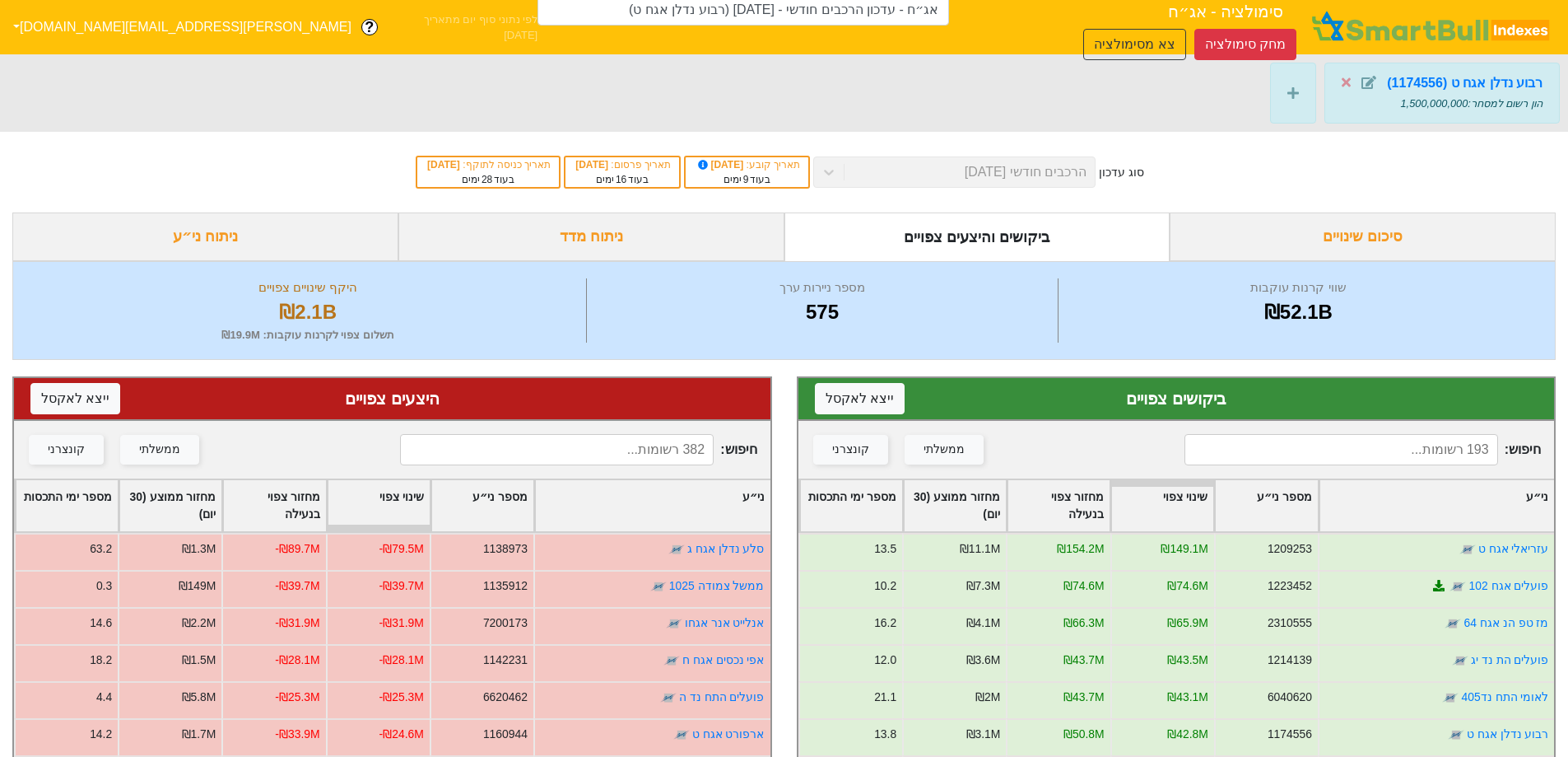
type input "אג״ח - עדכון הרכבים חודשי - [DATE] (רבוע נדלן אגח ט)"
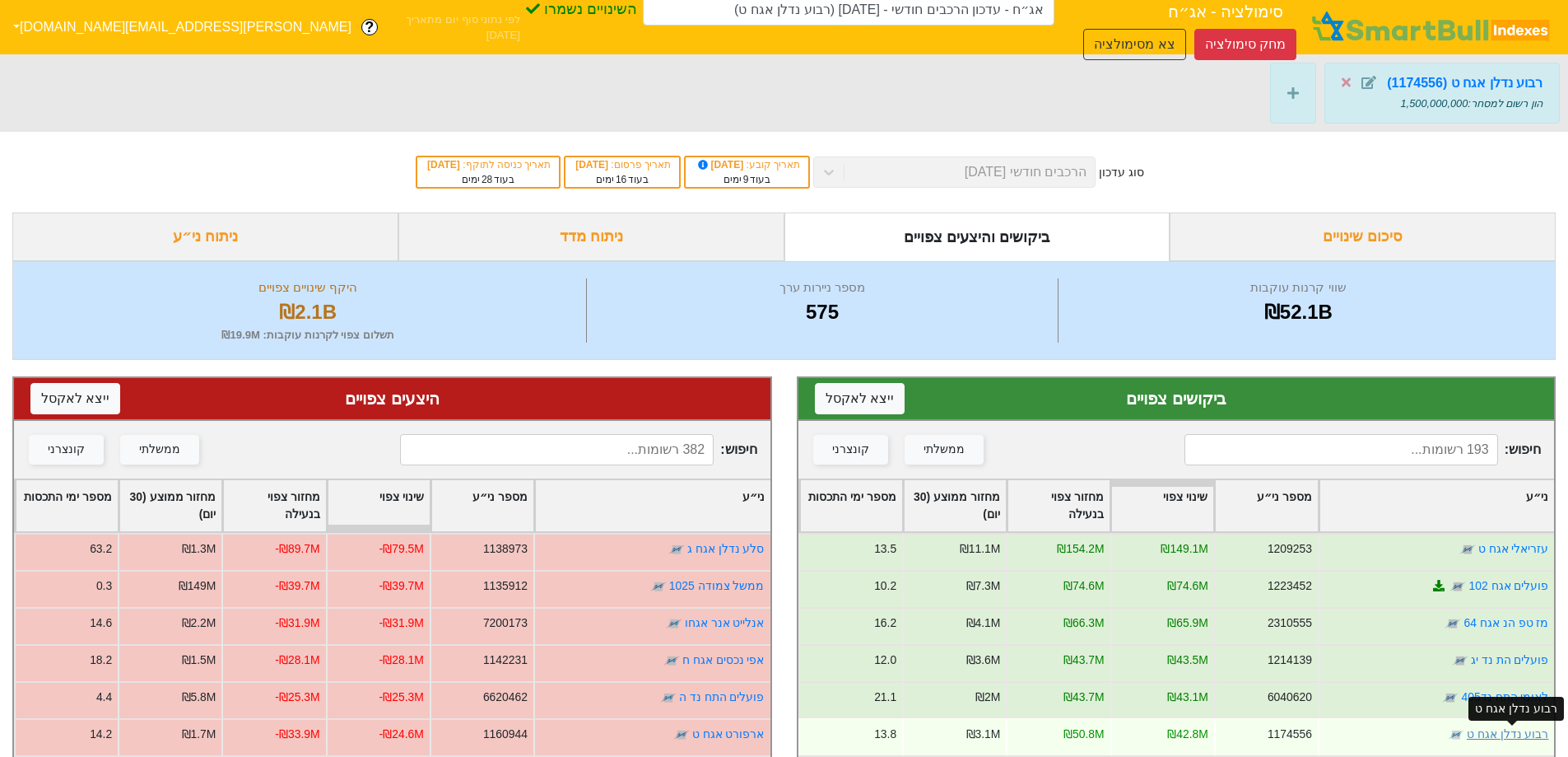
click at [1488, 734] on link "רבוע נדלן אגח ט" at bounding box center [1507, 734] width 82 height 13
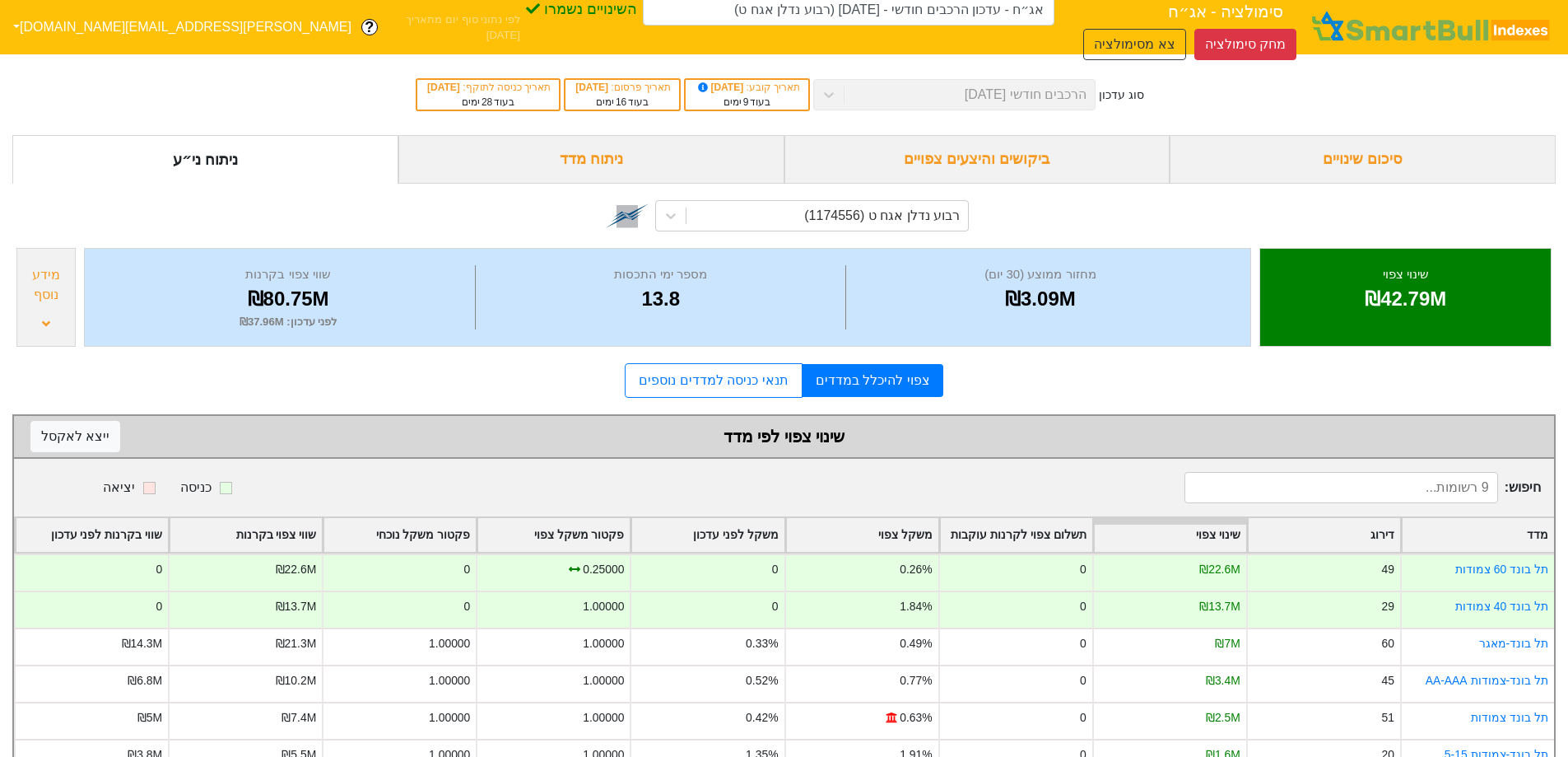
scroll to position [73, 0]
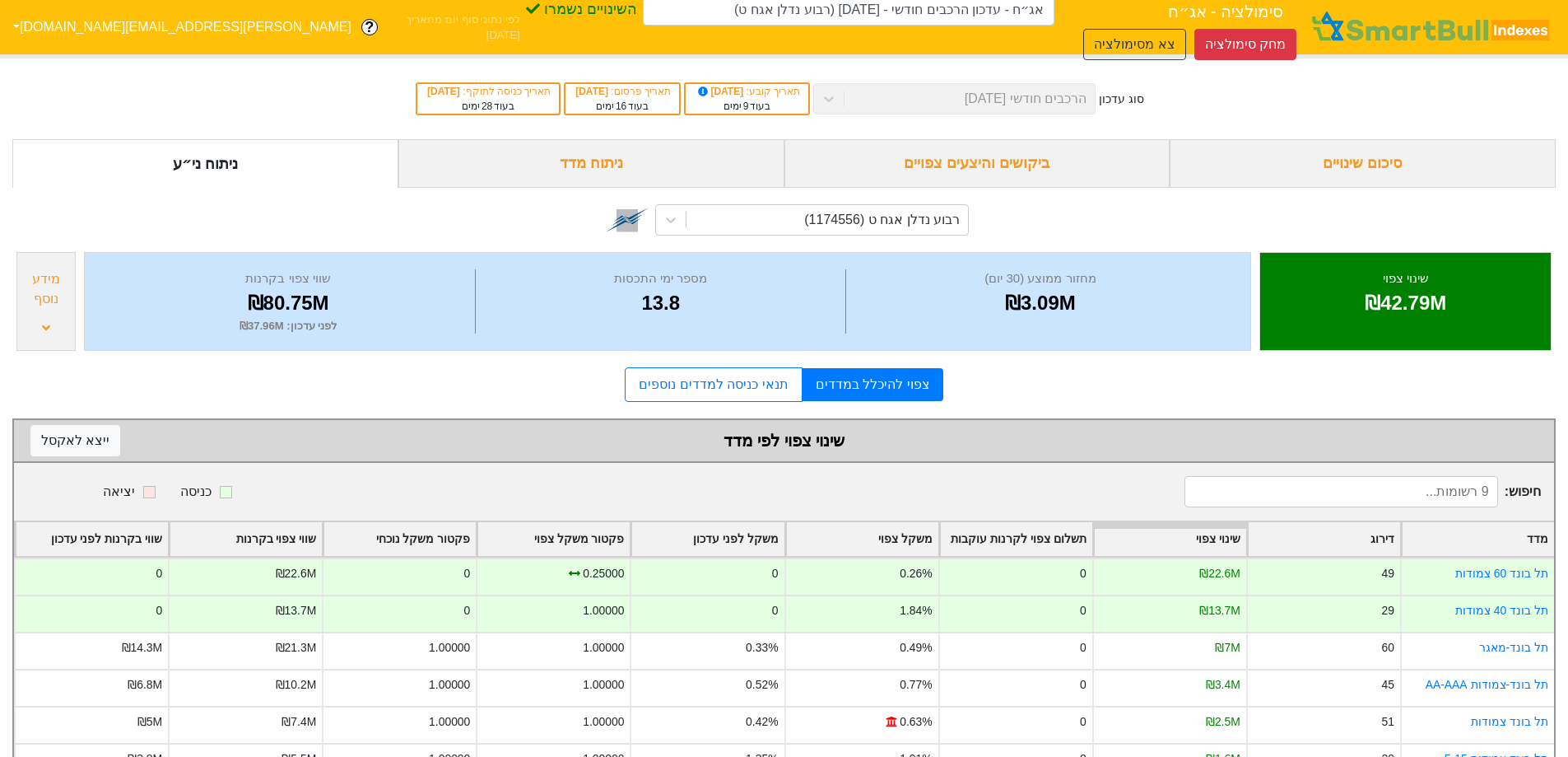
drag, startPoint x: 646, startPoint y: 164, endPoint x: 1012, endPoint y: 255, distance: 377.1
click at [646, 164] on div "ניתוח מדד" at bounding box center [591, 164] width 386 height 49
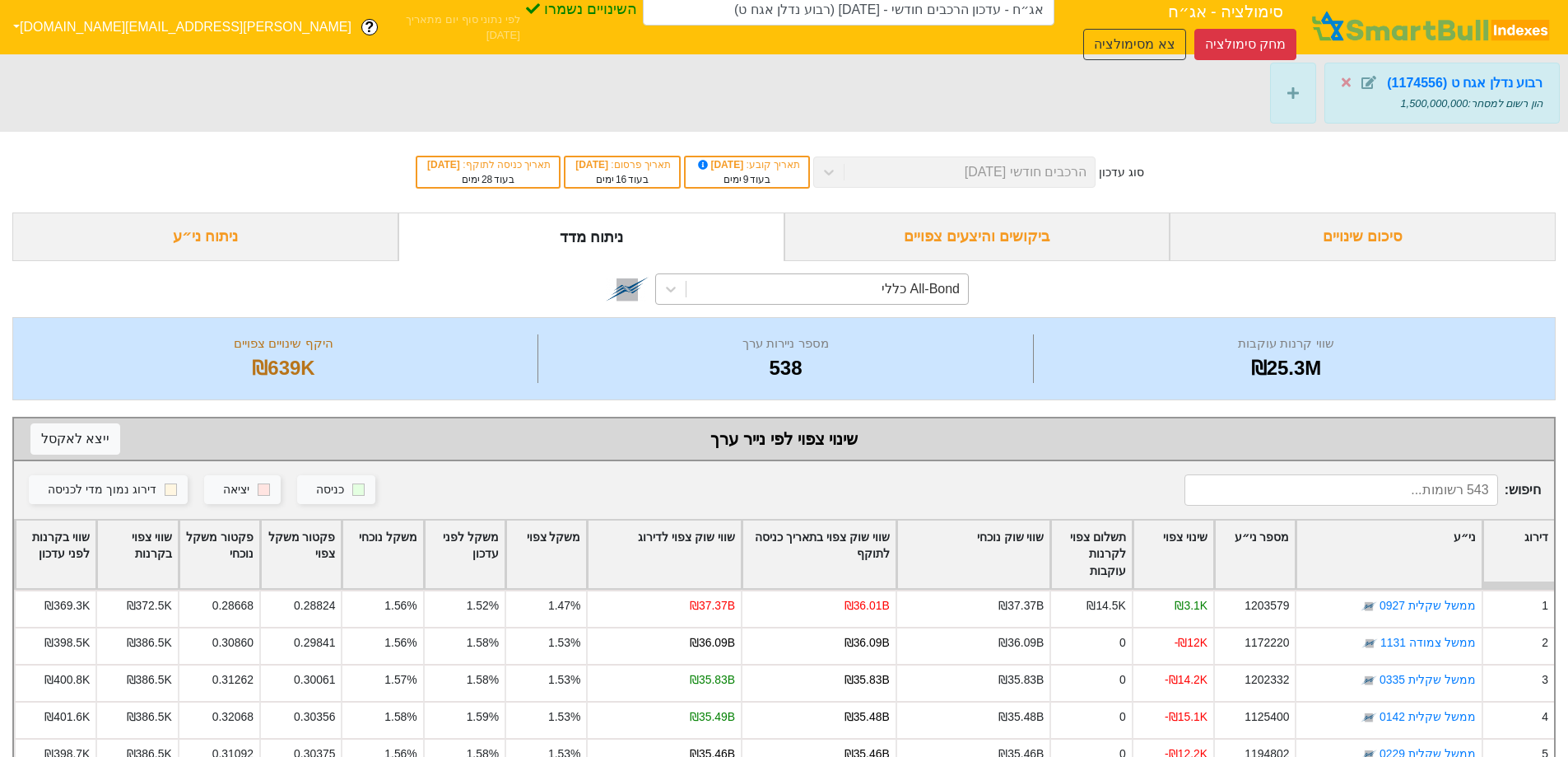
click at [893, 298] on div "All-Bond כללי" at bounding box center [827, 289] width 282 height 30
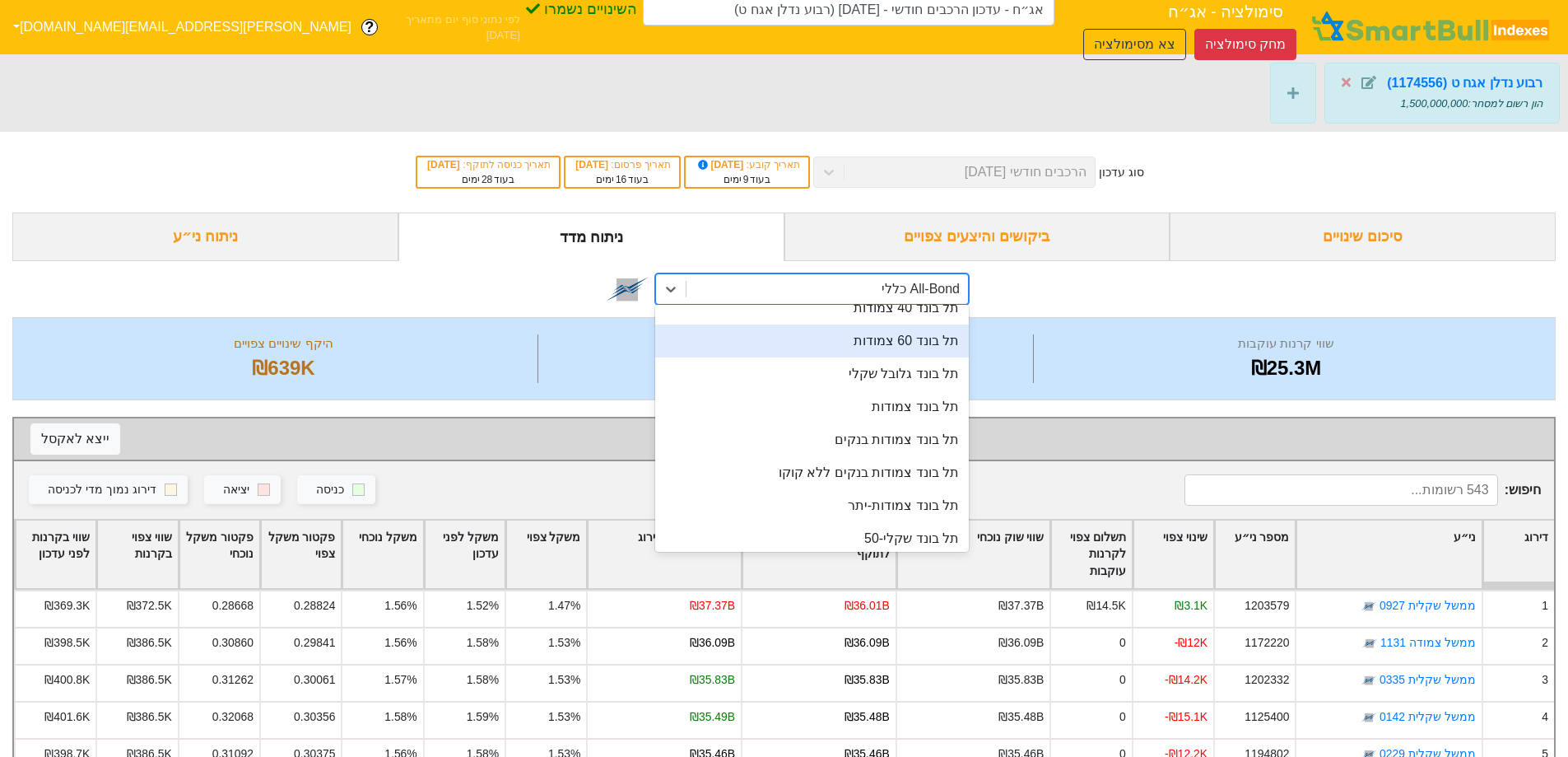
scroll to position [165, 0]
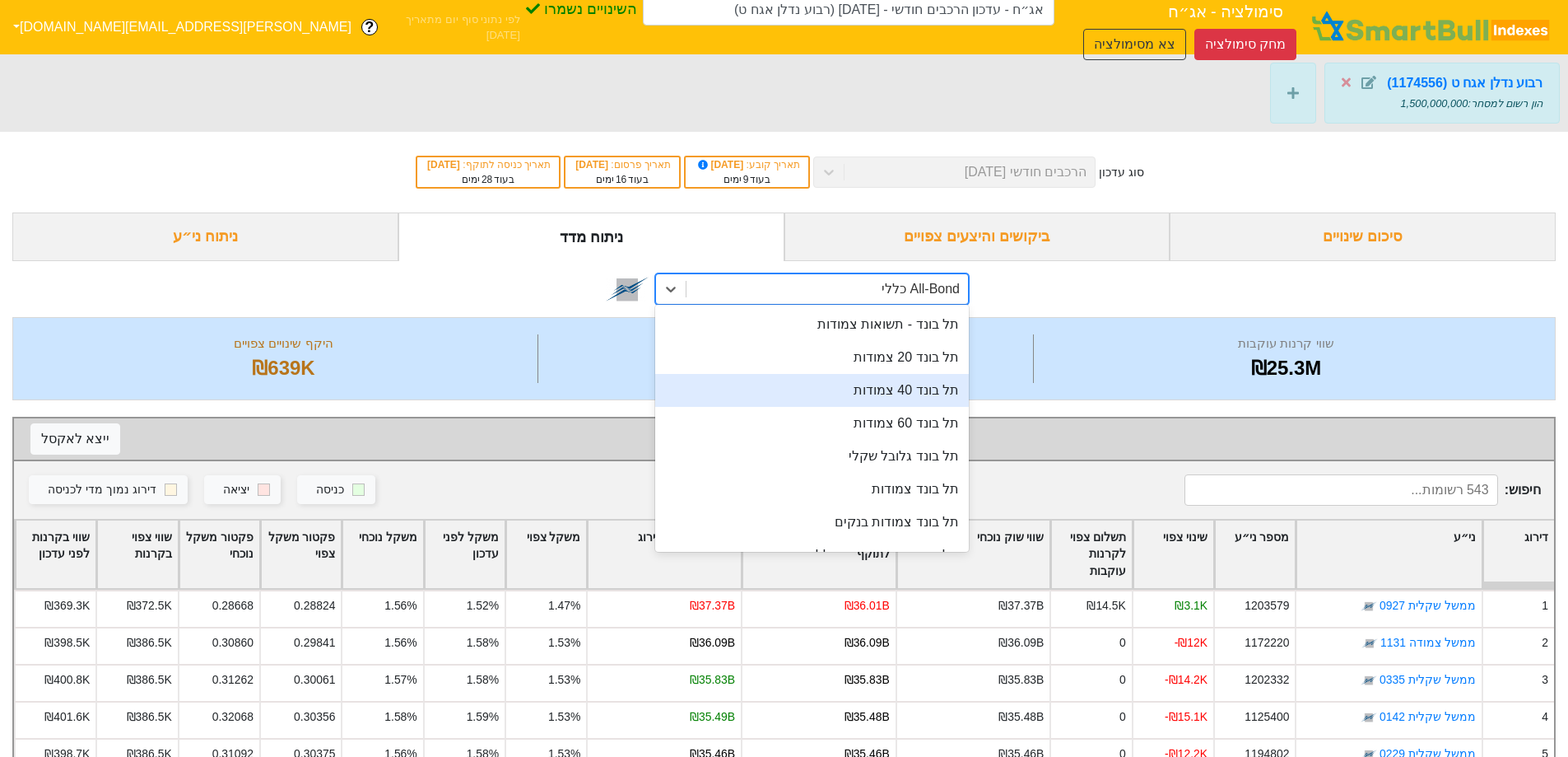
click at [914, 401] on div "תל בונד 40 צמודות" at bounding box center [811, 390] width 313 height 33
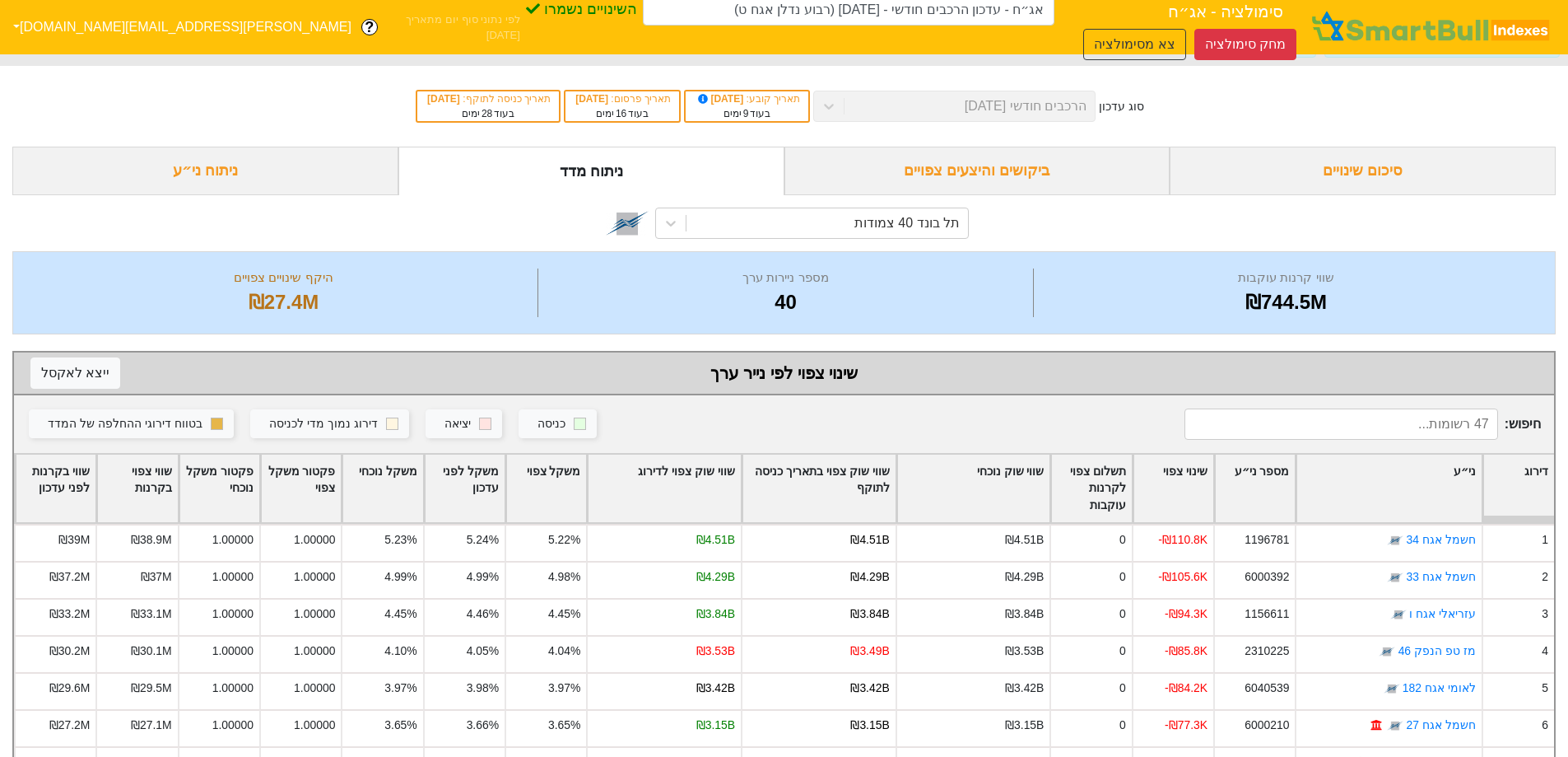
scroll to position [28, 0]
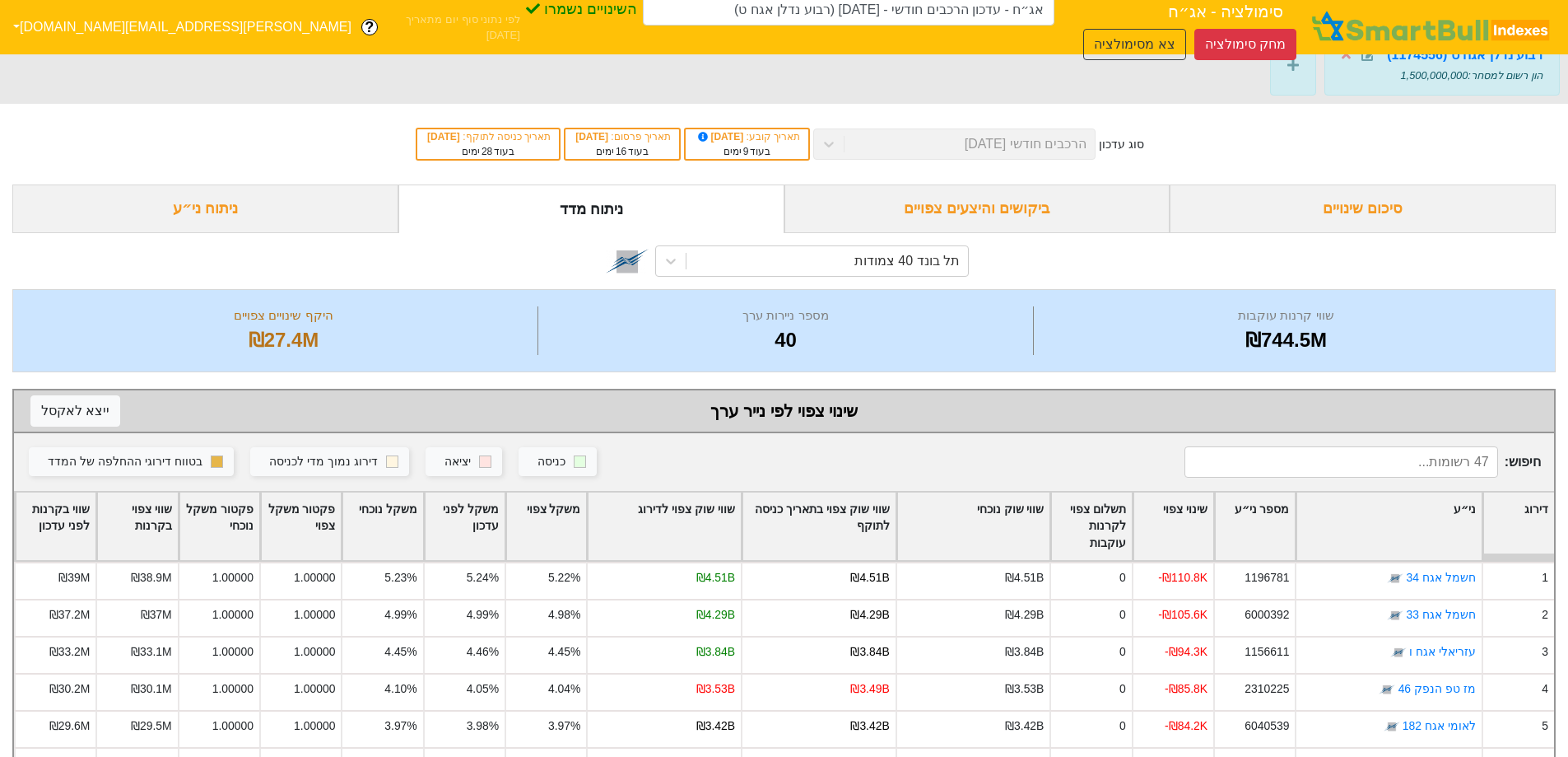
drag, startPoint x: 1124, startPoint y: 200, endPoint x: 1087, endPoint y: 202, distance: 37.1
click at [1124, 200] on div "ביקושים והיצעים צפויים" at bounding box center [978, 209] width 386 height 49
